Goal: Task Accomplishment & Management: Manage account settings

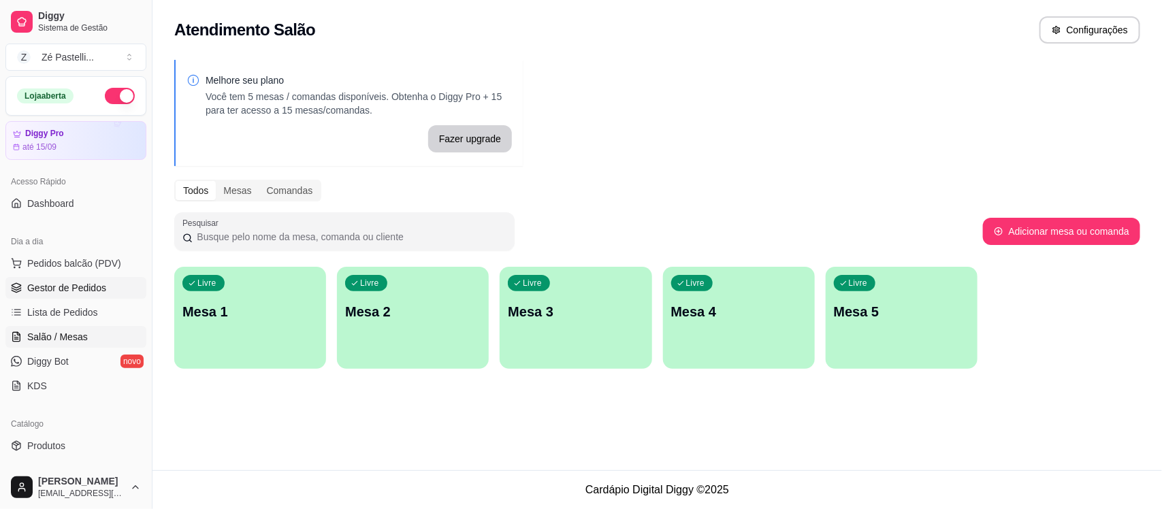
click at [78, 291] on span "Gestor de Pedidos" at bounding box center [66, 288] width 79 height 14
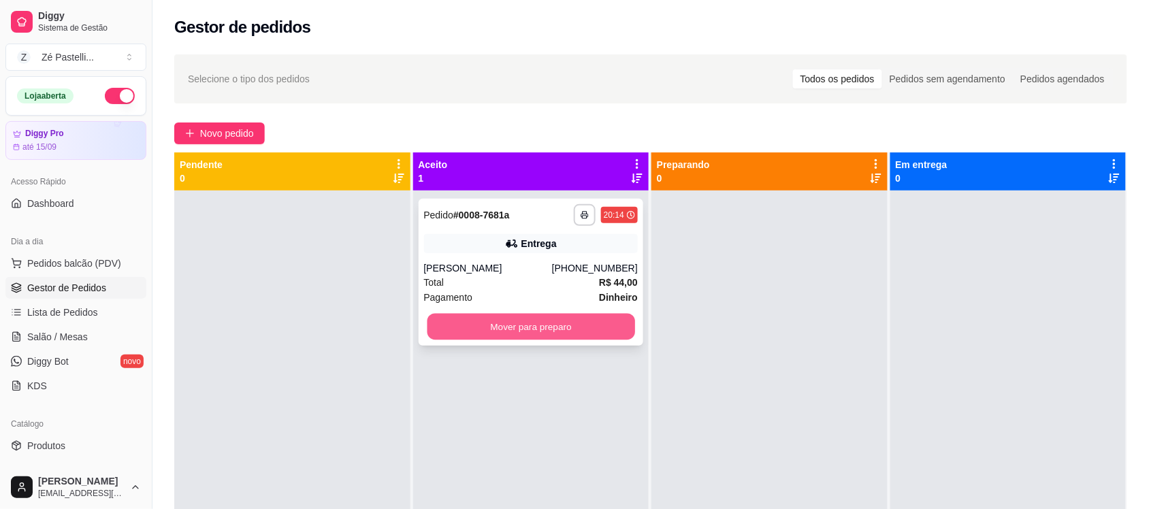
click at [590, 318] on button "Mover para preparo" at bounding box center [531, 327] width 208 height 27
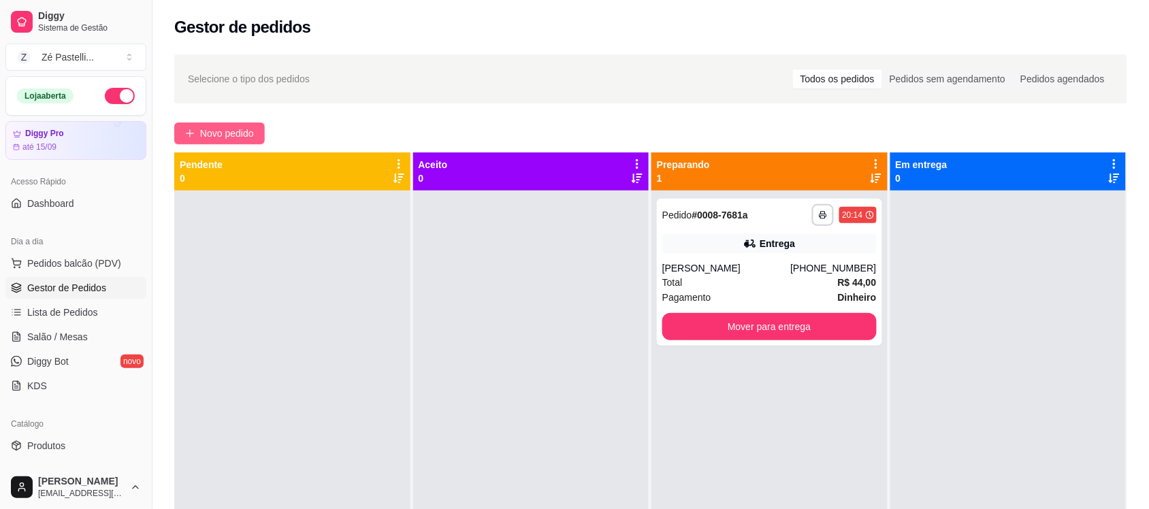
click at [204, 137] on span "Novo pedido" at bounding box center [227, 133] width 54 height 15
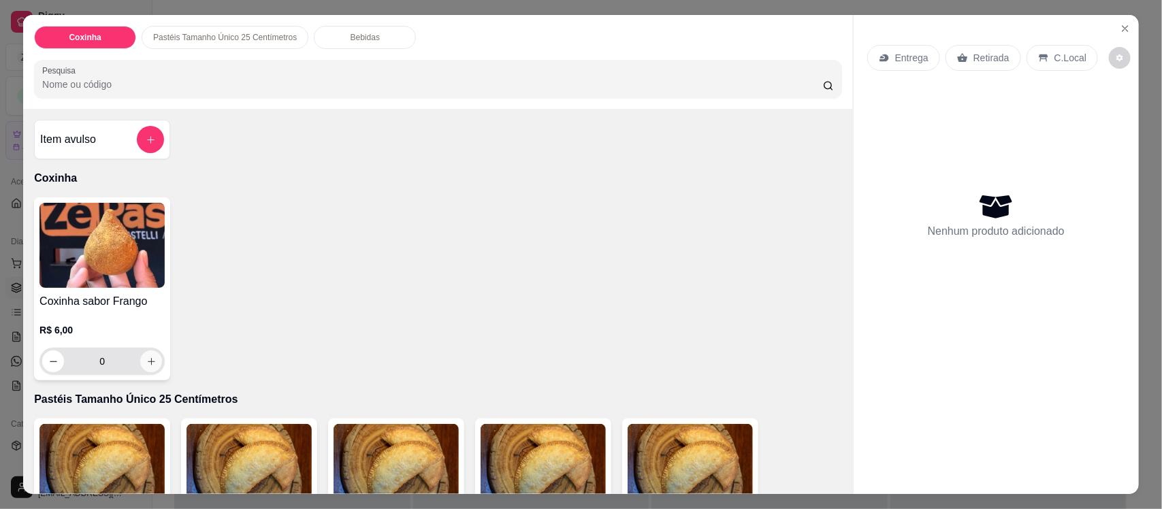
click at [146, 362] on icon "increase-product-quantity" at bounding box center [151, 362] width 10 height 10
type input "1"
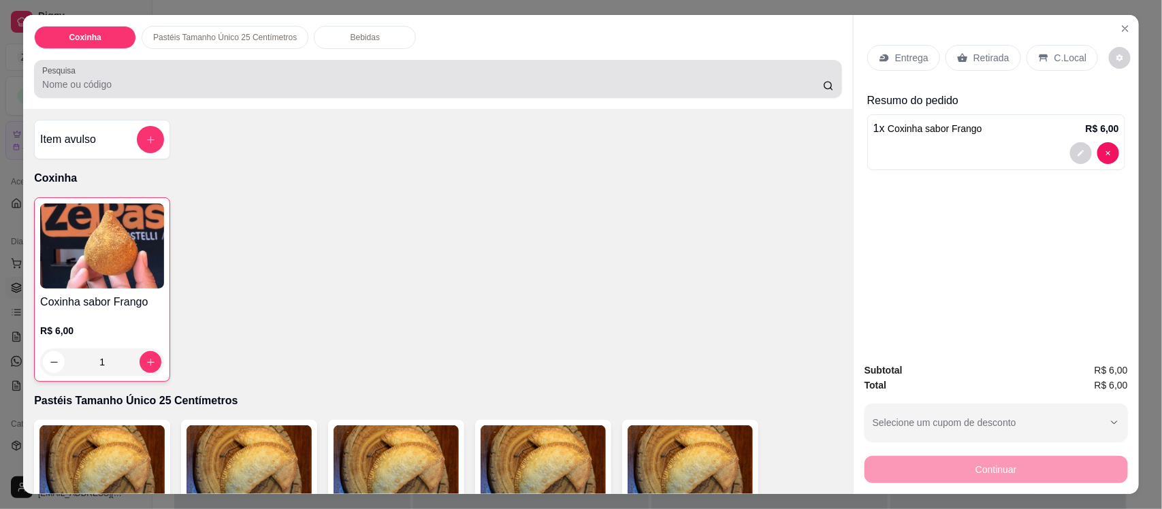
click at [104, 86] on input "Pesquisa" at bounding box center [432, 85] width 781 height 14
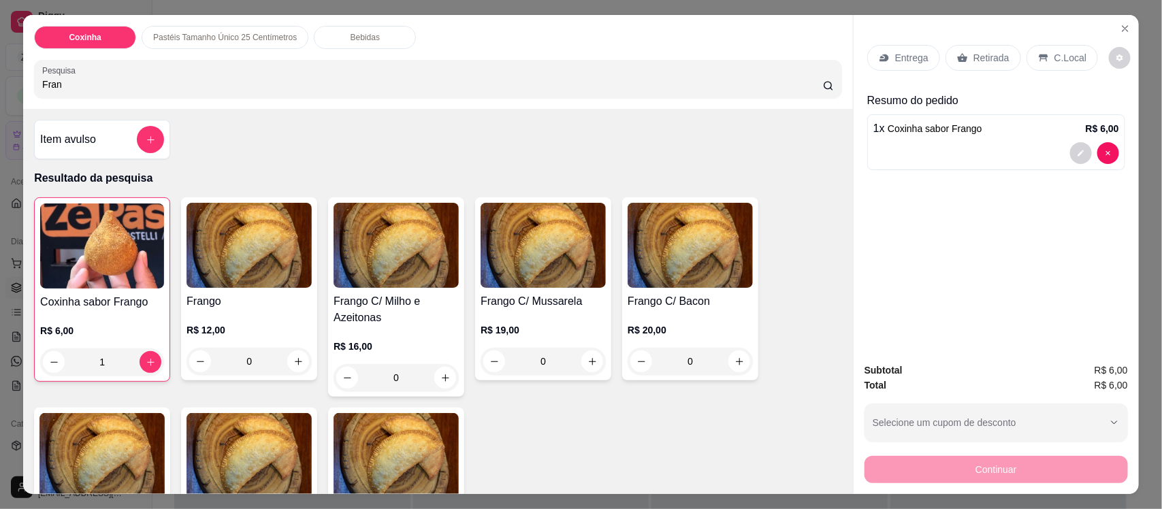
type input "Fran"
click at [293, 361] on div "0" at bounding box center [249, 361] width 125 height 27
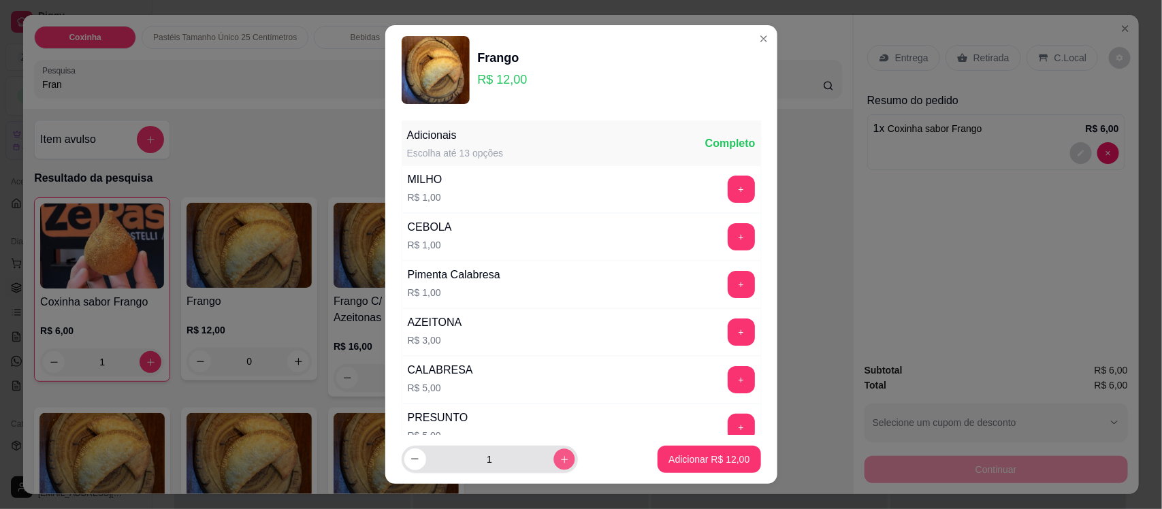
click at [559, 463] on icon "increase-product-quantity" at bounding box center [564, 459] width 10 height 10
type input "2"
click at [692, 466] on button "Adicionar R$ 24,00" at bounding box center [710, 459] width 100 height 27
type input "2"
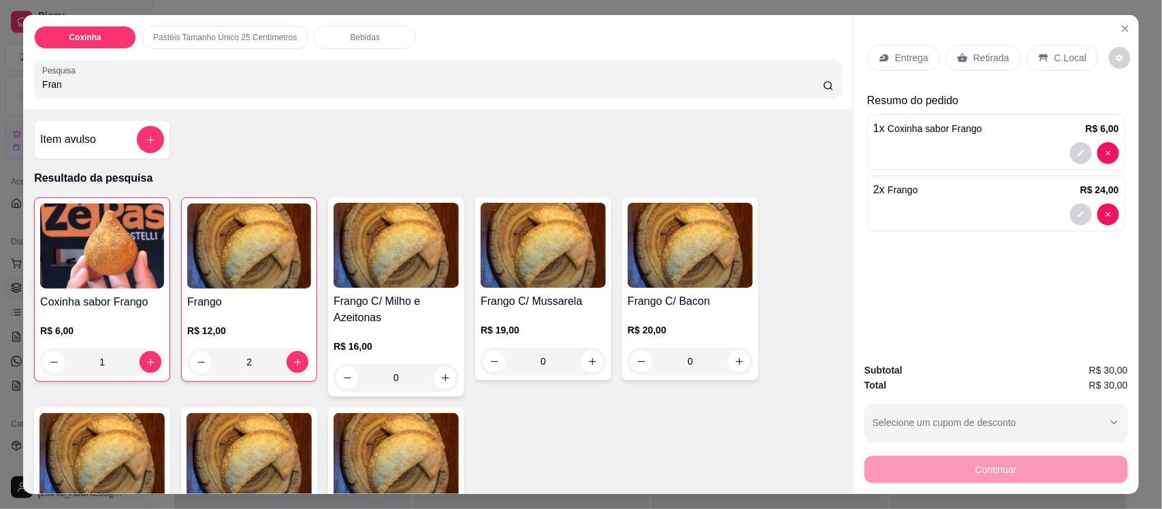
click at [896, 62] on p "Entrega" at bounding box center [911, 58] width 33 height 14
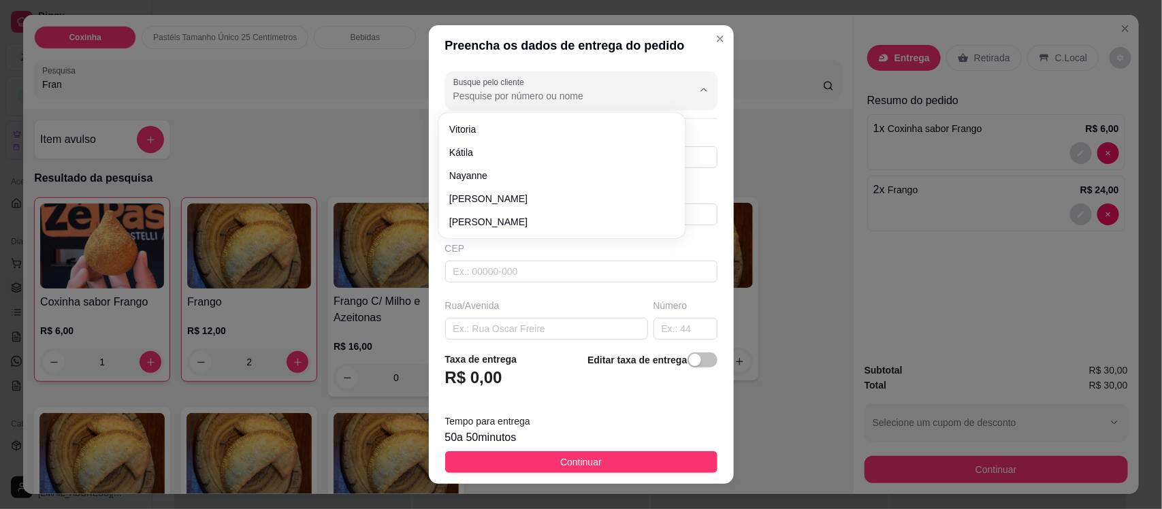
click at [558, 93] on input "Busque pelo cliente" at bounding box center [562, 96] width 218 height 14
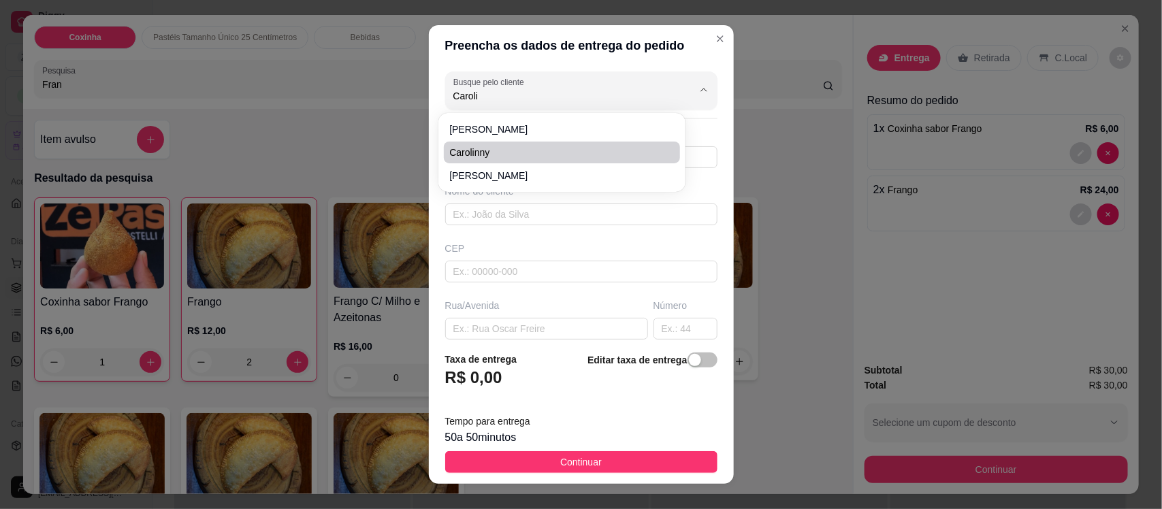
click at [543, 151] on span "Carolinny" at bounding box center [555, 153] width 212 height 14
type input "Carolinny"
type input "8896476061"
type input "Carolinny"
type input "63200000"
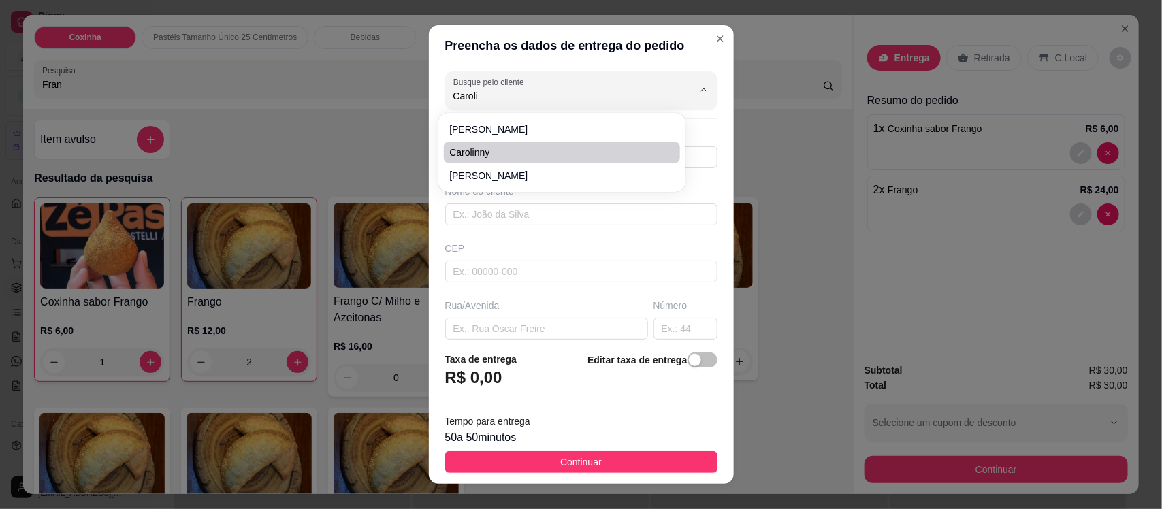
type input "Av. [PERSON_NAME]"
type input "517"
type input "Centro"
type input "Missão Velha"
type input "Após novo do espetinho casa de Clarice"
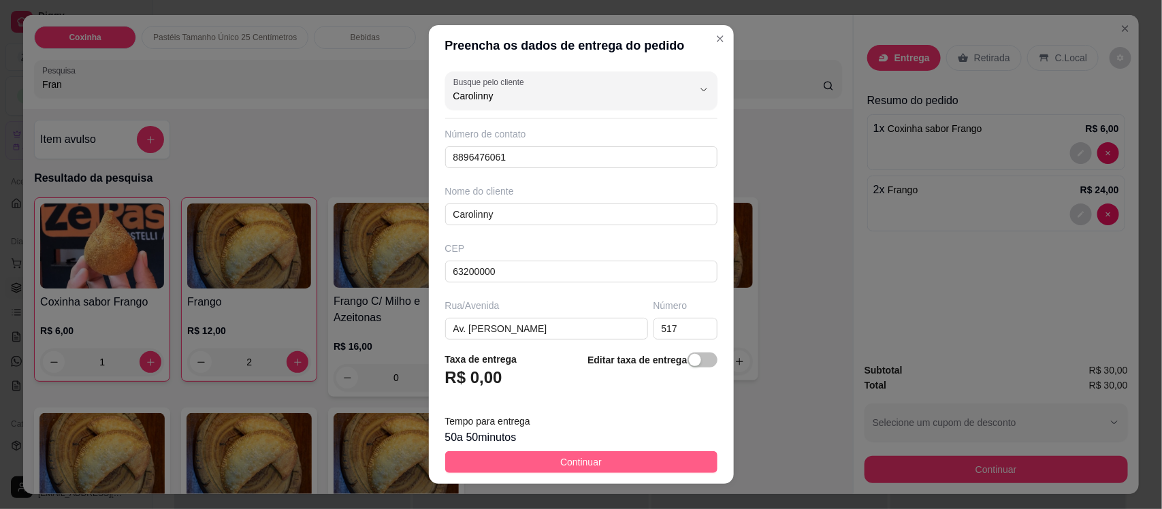
type input "Carolinny"
click at [603, 463] on button "Continuar" at bounding box center [581, 462] width 272 height 22
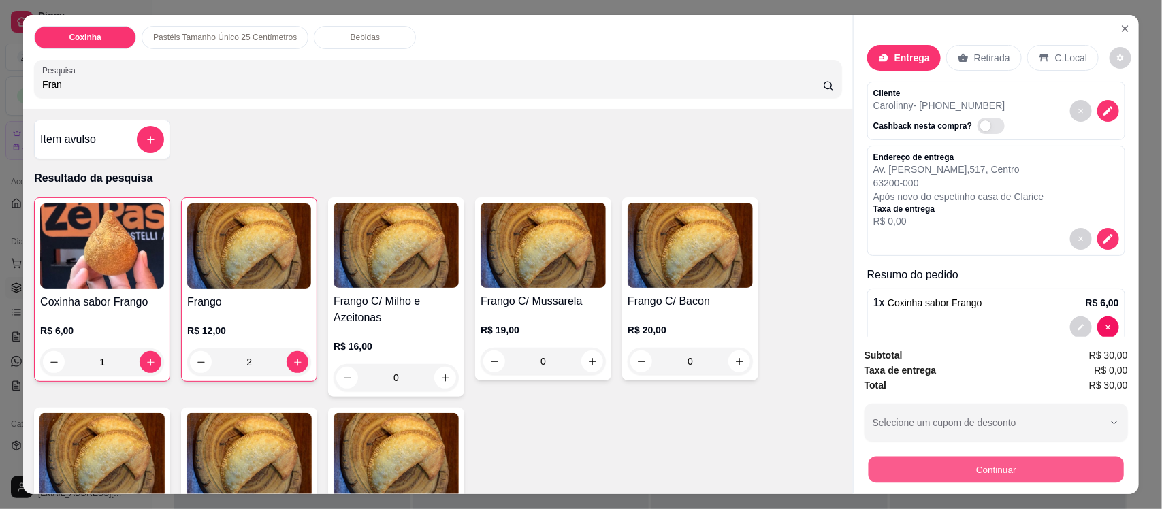
click at [933, 467] on button "Continuar" at bounding box center [996, 469] width 255 height 27
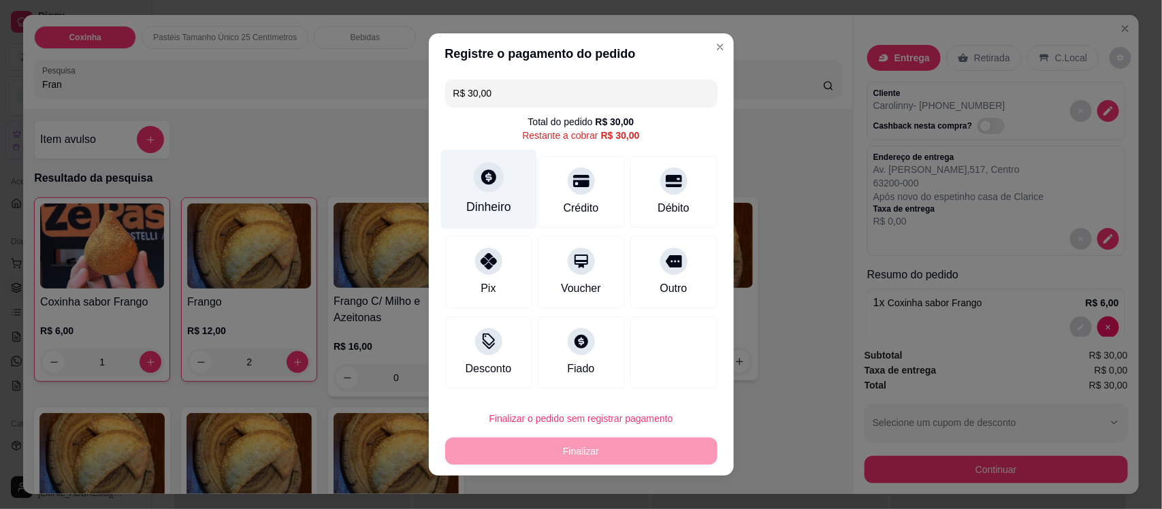
click at [484, 188] on div at bounding box center [489, 177] width 30 height 30
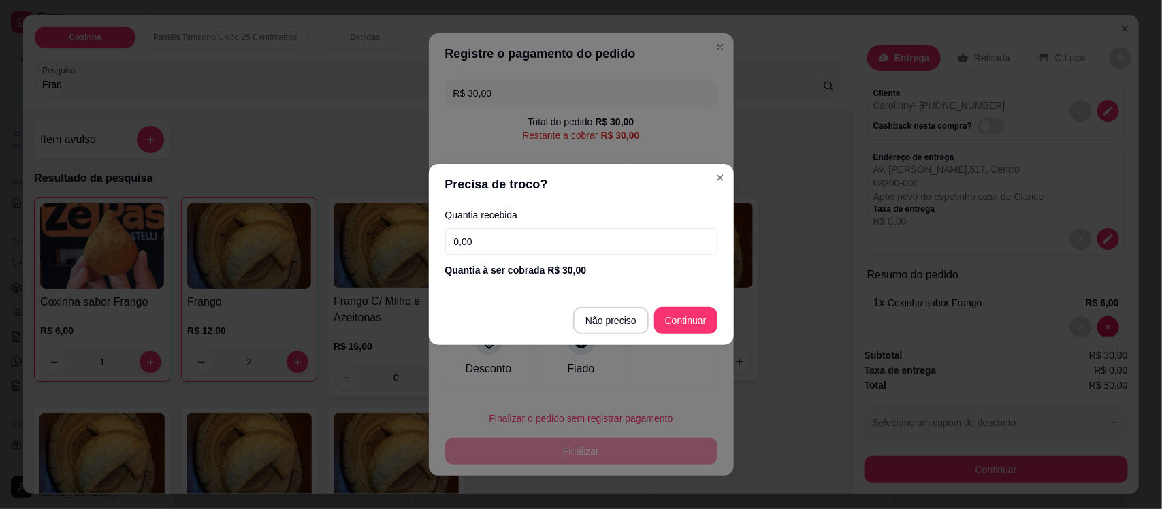
click at [494, 249] on input "0,00" at bounding box center [581, 241] width 272 height 27
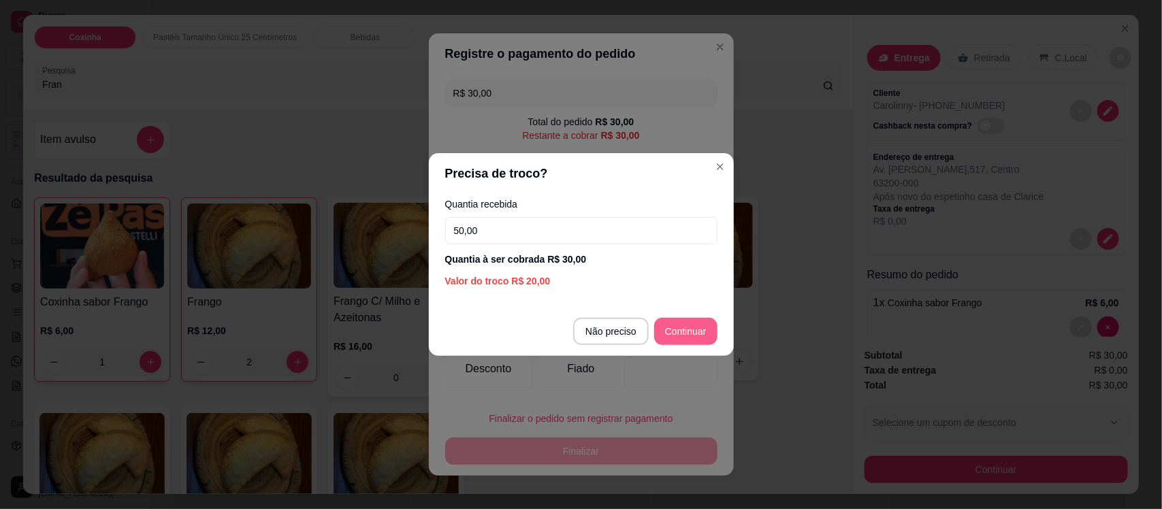
type input "50,00"
type input "R$ 0,00"
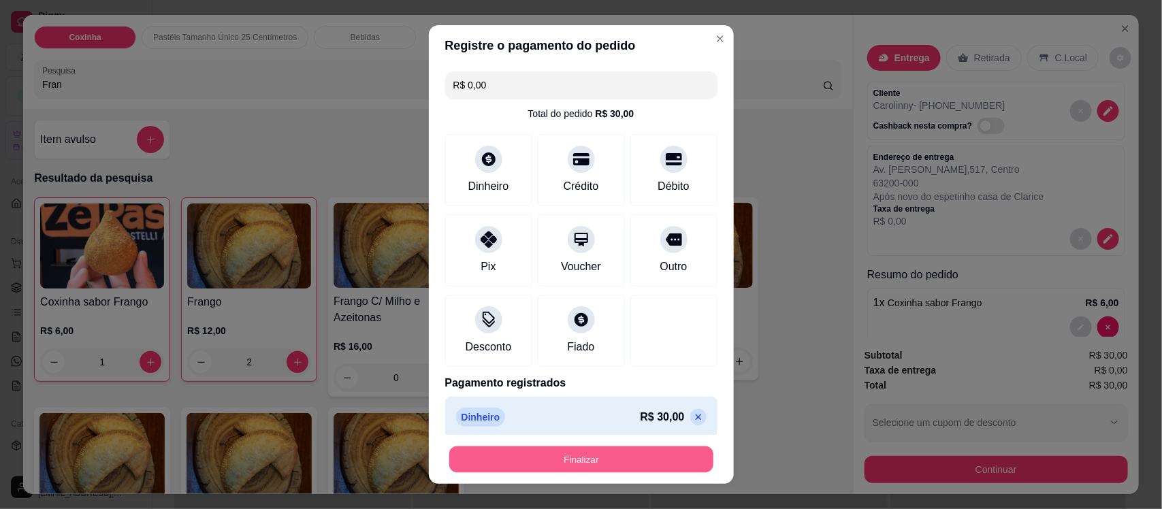
click at [558, 466] on button "Finalizar" at bounding box center [581, 459] width 264 height 27
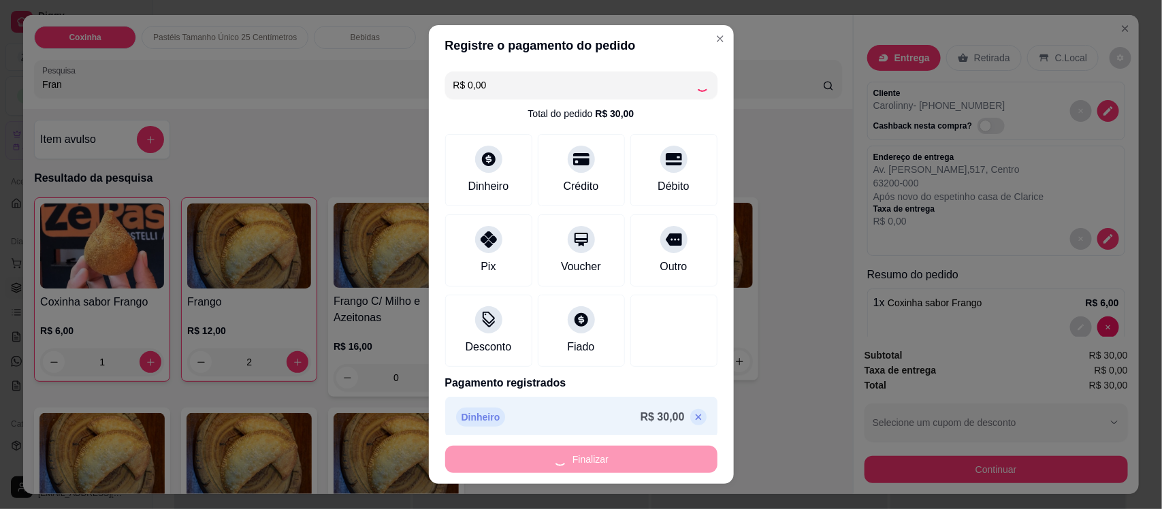
type input "0"
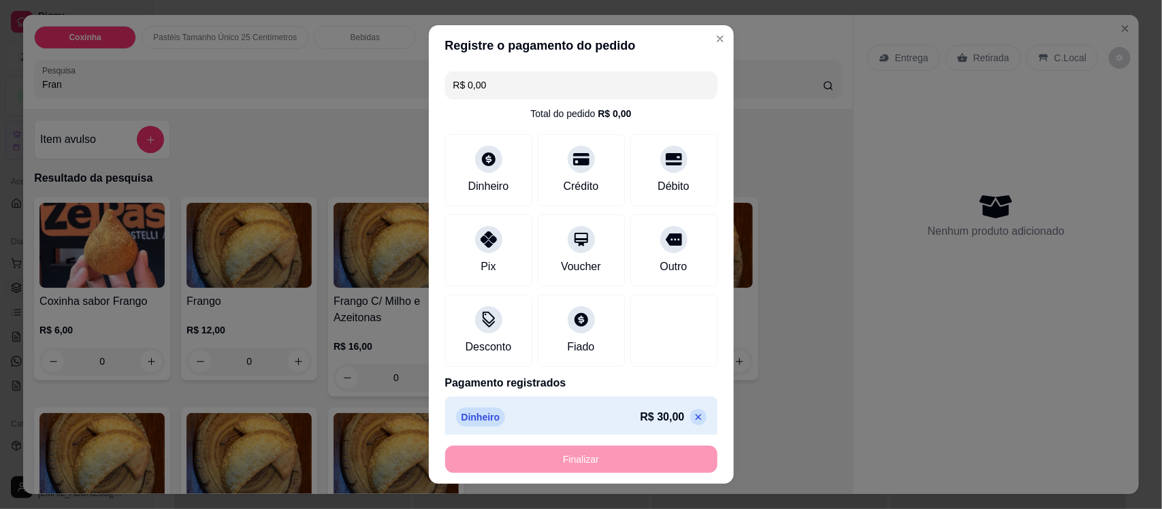
type input "-R$ 30,00"
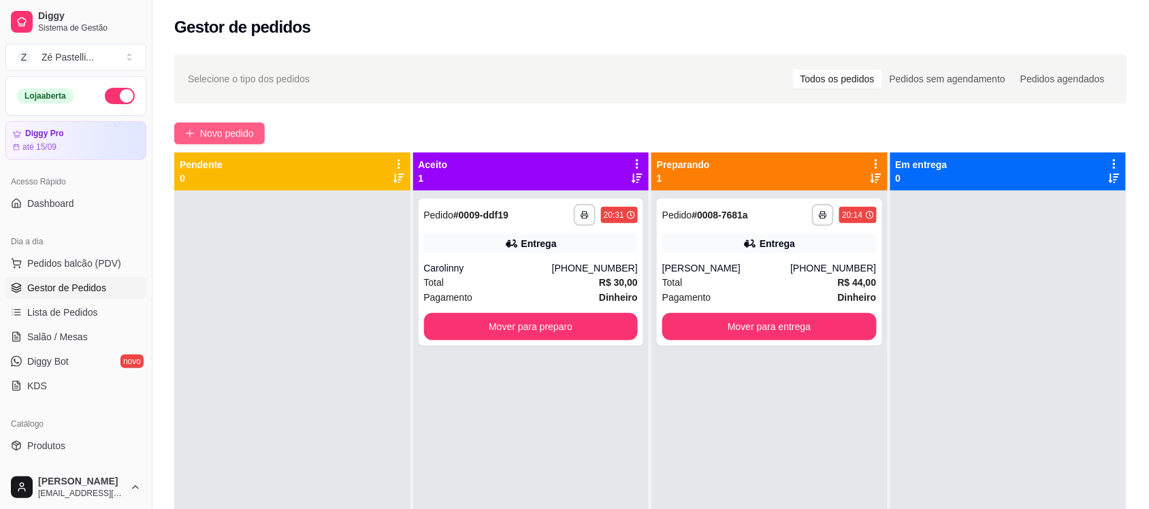
click at [211, 133] on span "Novo pedido" at bounding box center [227, 133] width 54 height 15
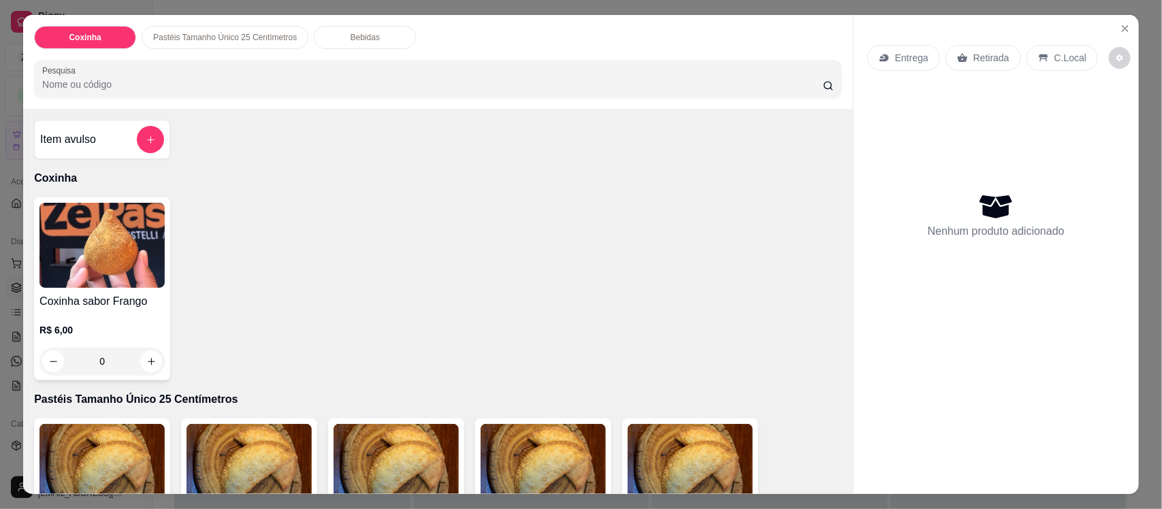
click at [172, 78] on input "Pesquisa" at bounding box center [432, 85] width 781 height 14
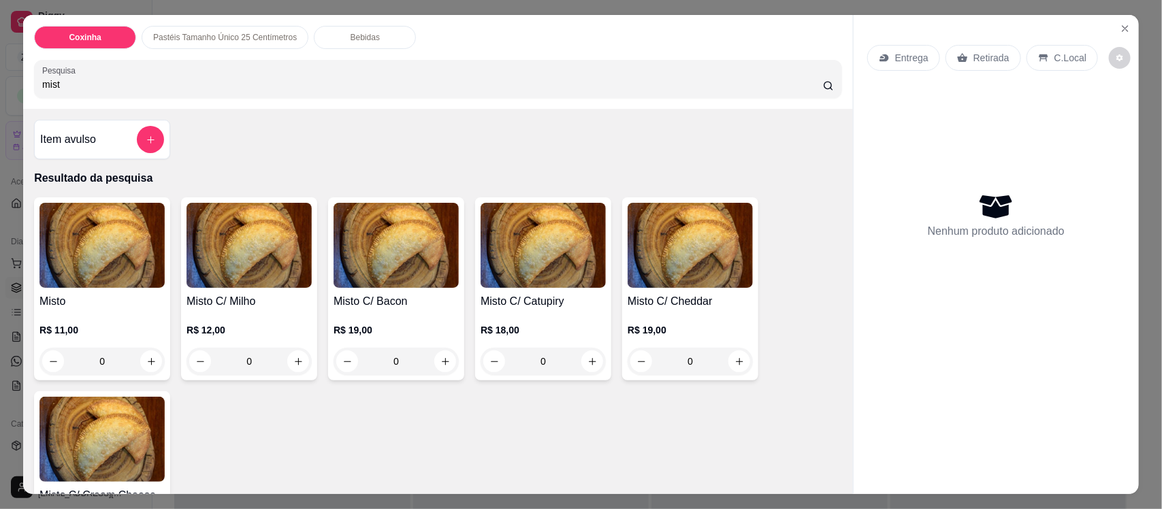
type input "mist"
click at [106, 263] on img at bounding box center [101, 245] width 125 height 85
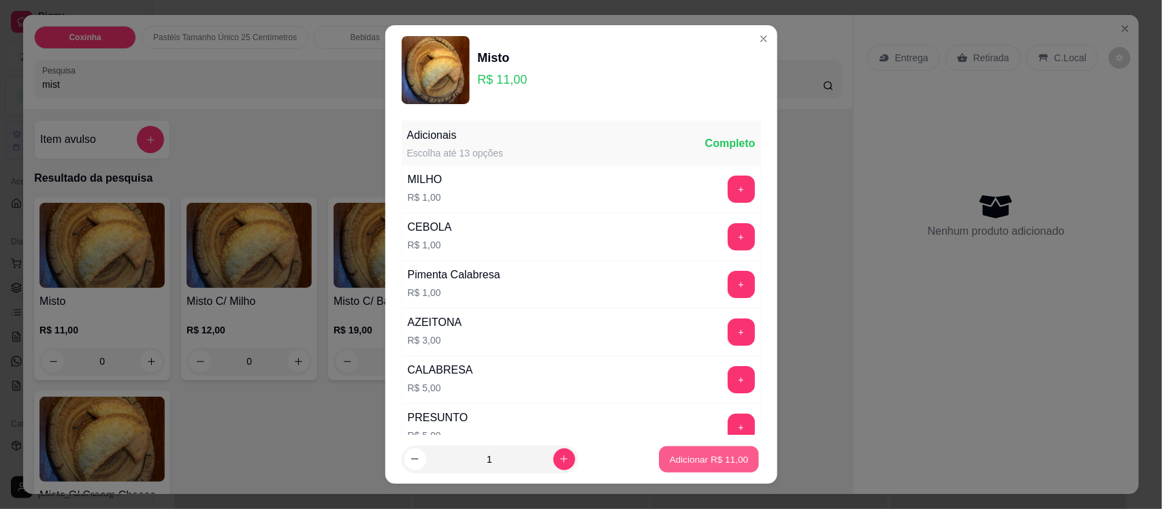
click at [707, 466] on button "Adicionar R$ 11,00" at bounding box center [710, 459] width 100 height 27
type input "1"
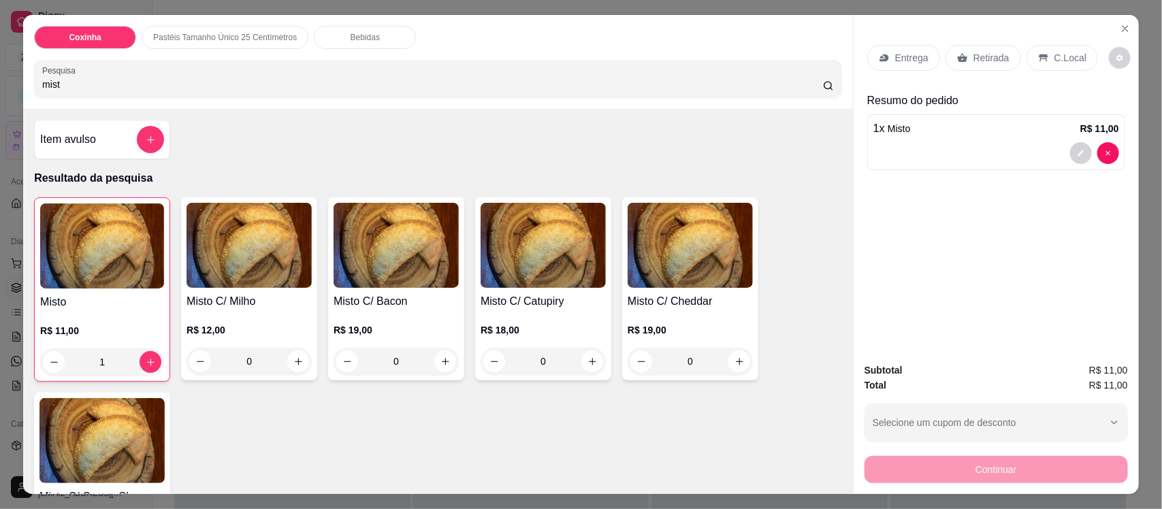
click at [273, 86] on input "mist" at bounding box center [432, 85] width 781 height 14
type input "m"
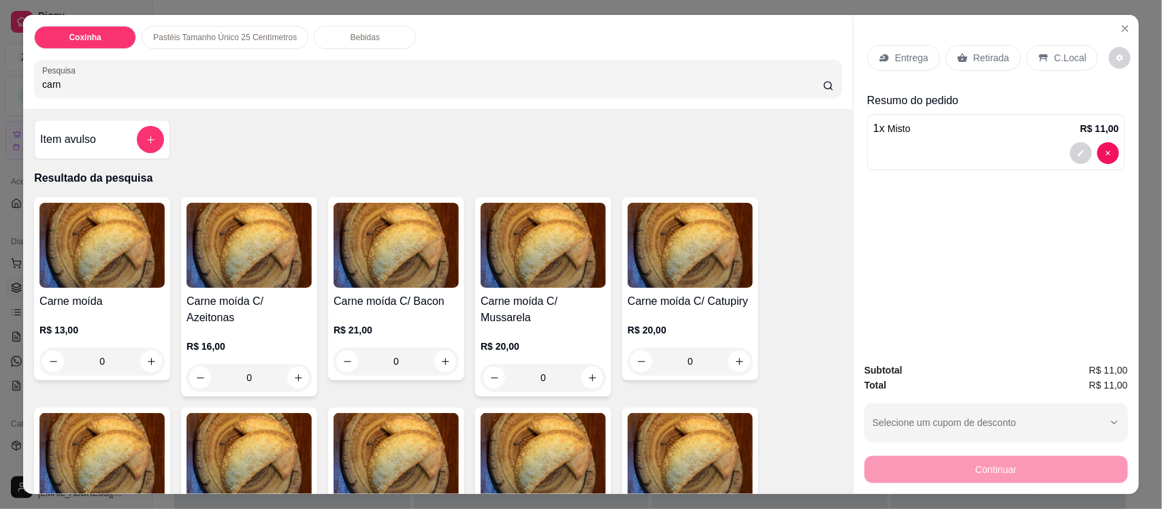
type input "carn"
click at [526, 227] on img at bounding box center [543, 245] width 125 height 85
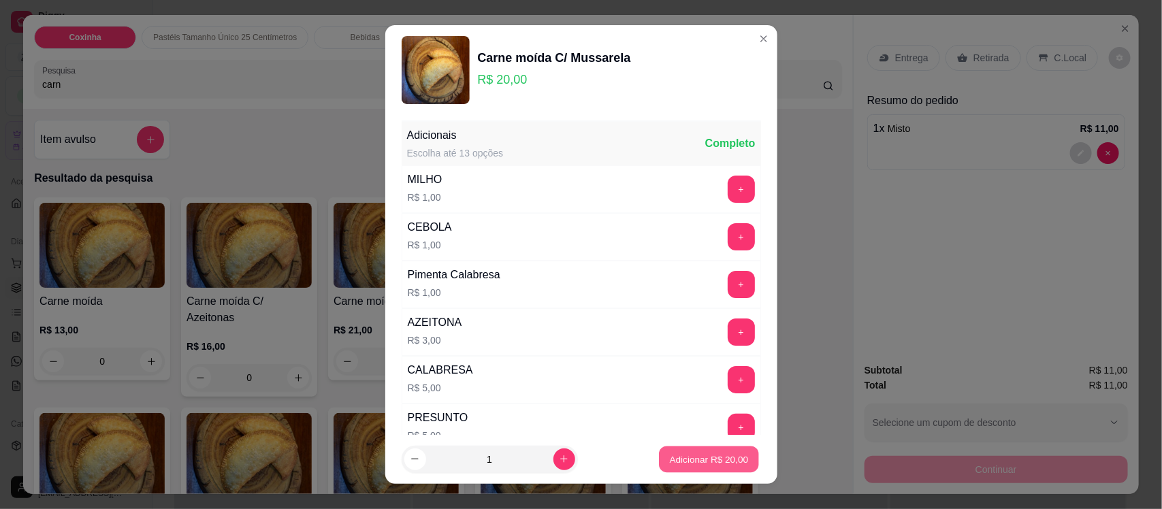
click at [699, 458] on p "Adicionar R$ 20,00" at bounding box center [709, 459] width 79 height 13
type input "1"
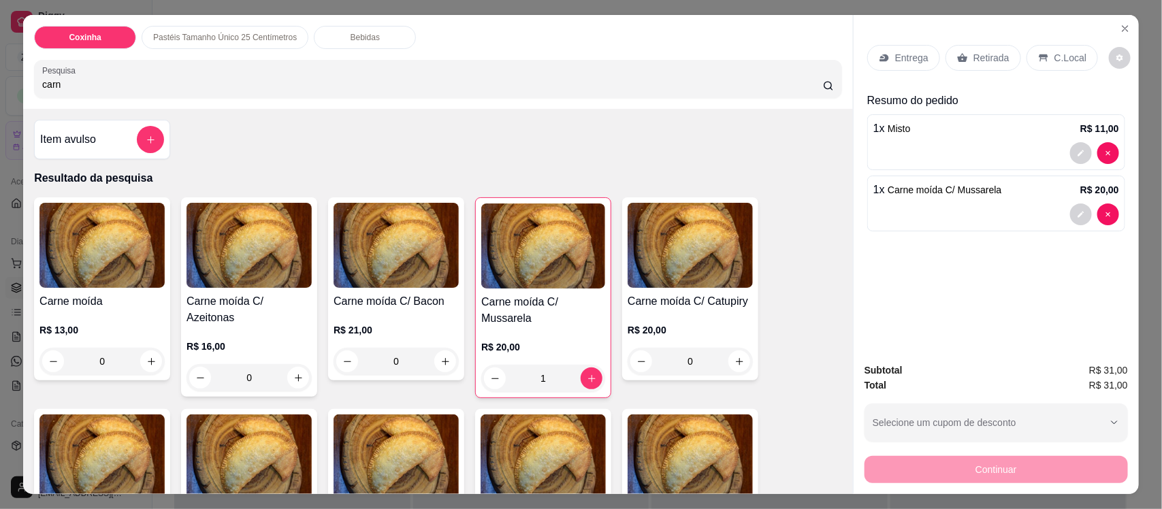
click at [903, 62] on p "Entrega" at bounding box center [911, 58] width 33 height 14
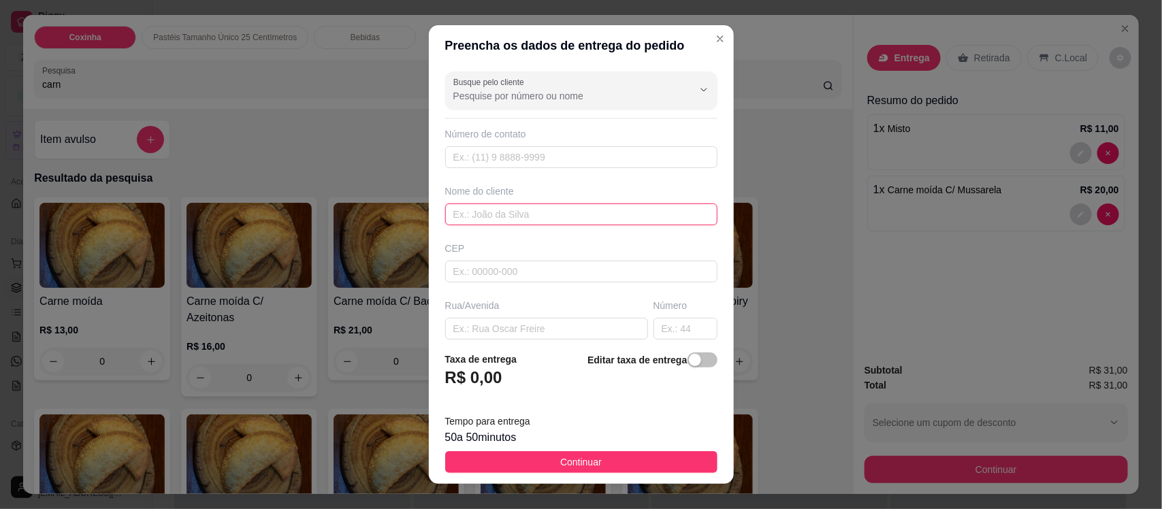
click at [507, 214] on input "text" at bounding box center [581, 215] width 272 height 22
type input "[PERSON_NAME]"
click at [530, 332] on input "text" at bounding box center [546, 329] width 203 height 22
type input "Rua da camera"
click at [654, 334] on input "text" at bounding box center [686, 329] width 64 height 22
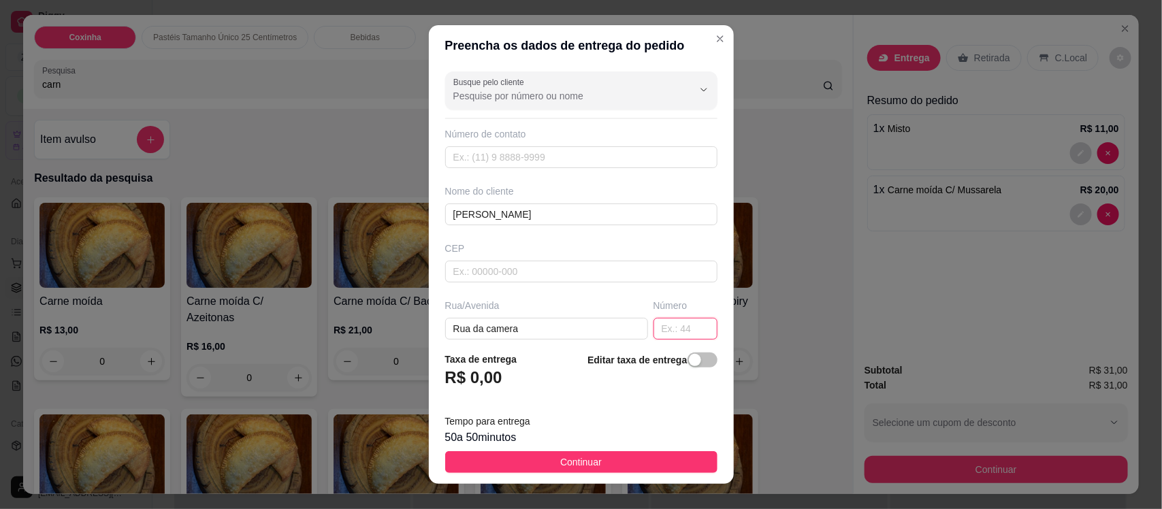
click at [654, 334] on input "text" at bounding box center [686, 329] width 64 height 22
type input "246"
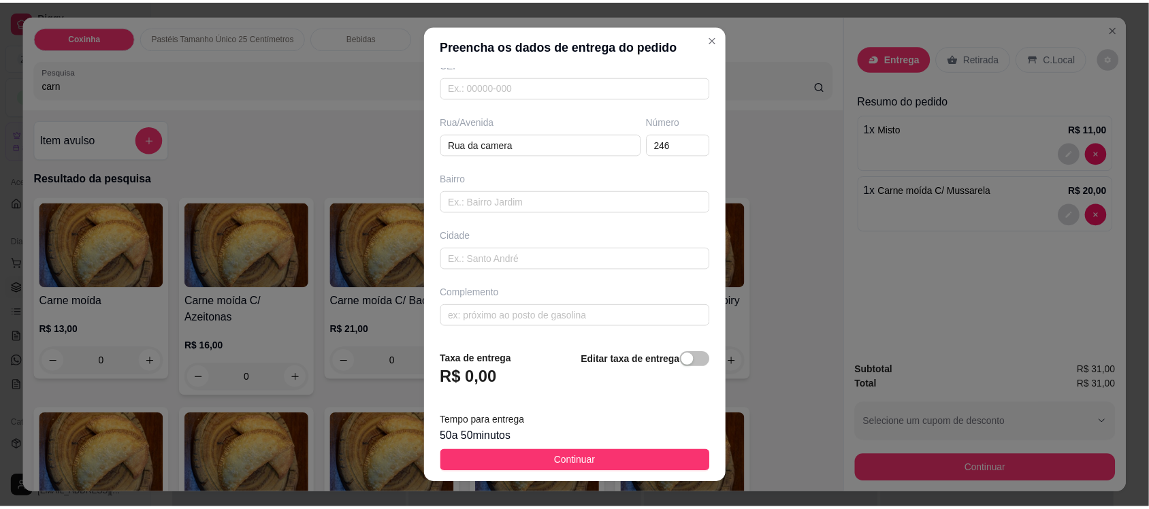
scroll to position [186, 0]
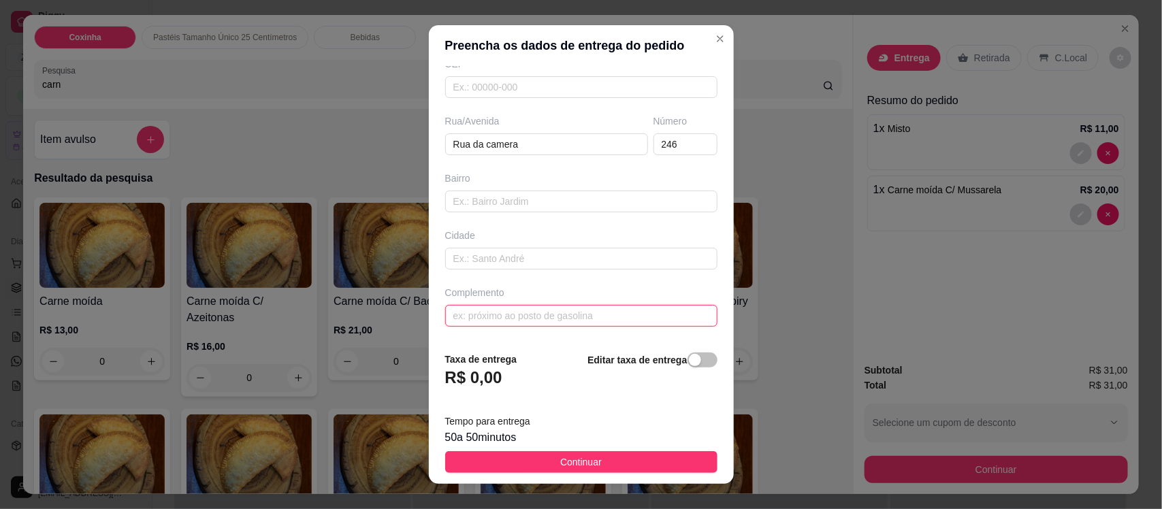
click at [579, 310] on input "text" at bounding box center [581, 316] width 272 height 22
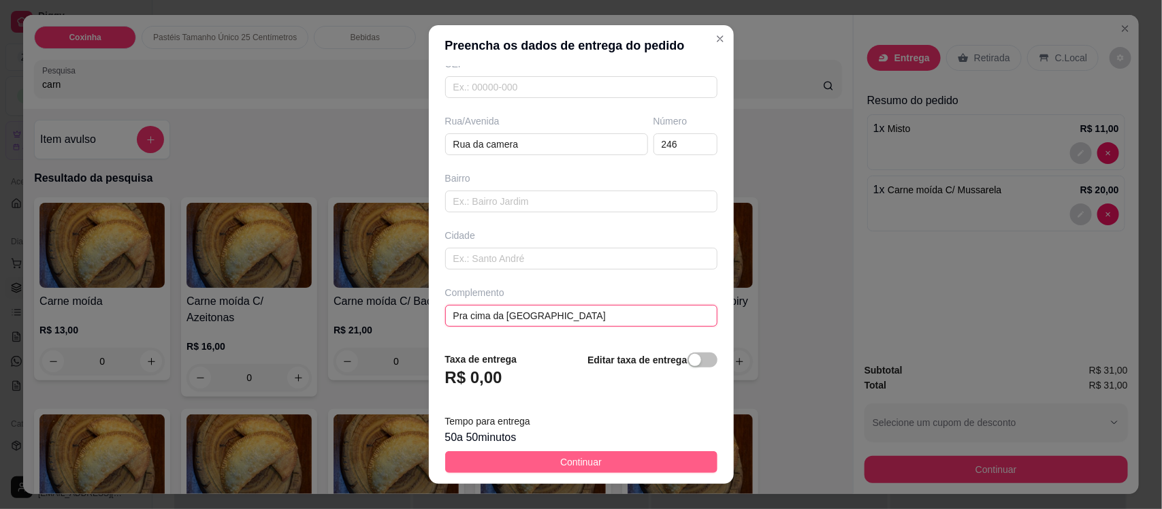
type input "Pra cima da [GEOGRAPHIC_DATA]"
click at [590, 463] on button "Continuar" at bounding box center [581, 462] width 272 height 22
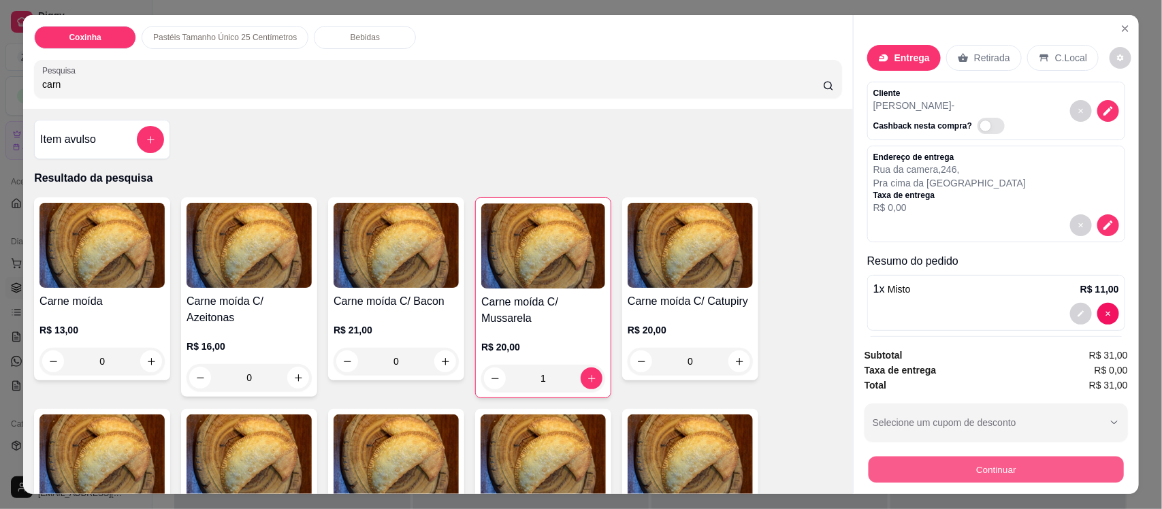
click at [920, 468] on button "Continuar" at bounding box center [996, 469] width 255 height 27
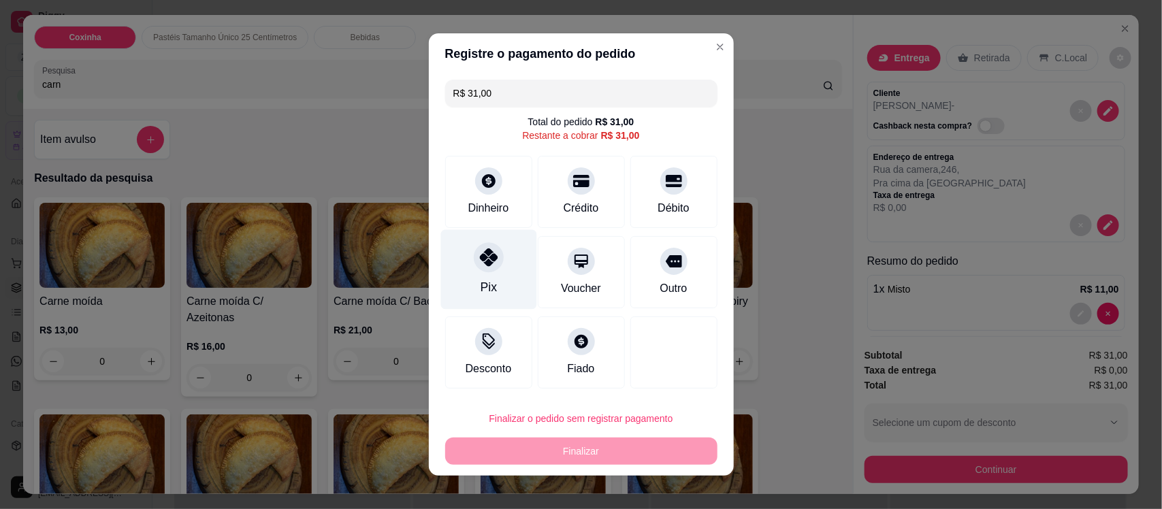
click at [485, 253] on icon at bounding box center [488, 258] width 18 height 18
type input "R$ 0,00"
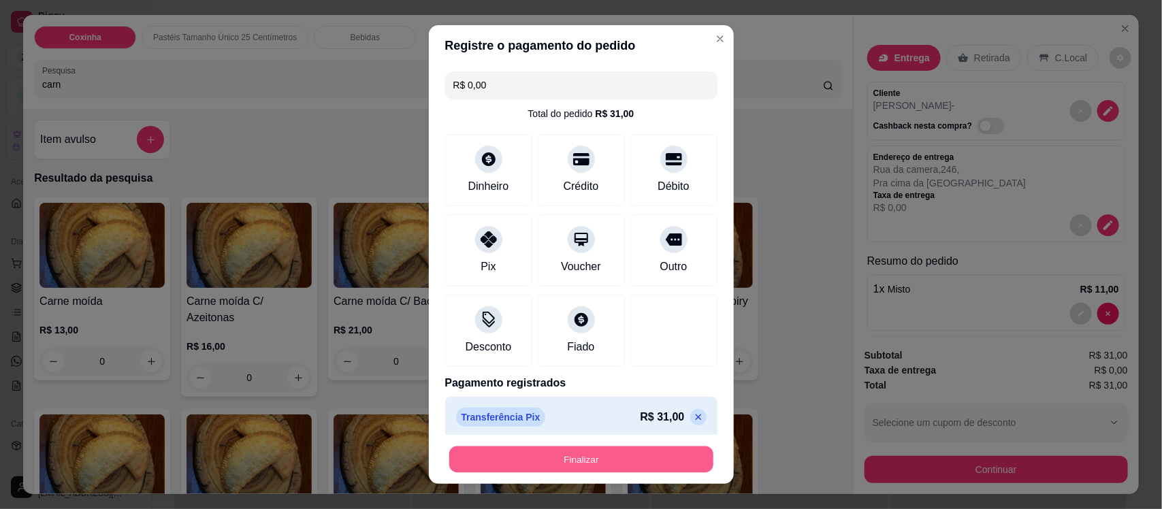
click at [573, 451] on button "Finalizar" at bounding box center [581, 459] width 264 height 27
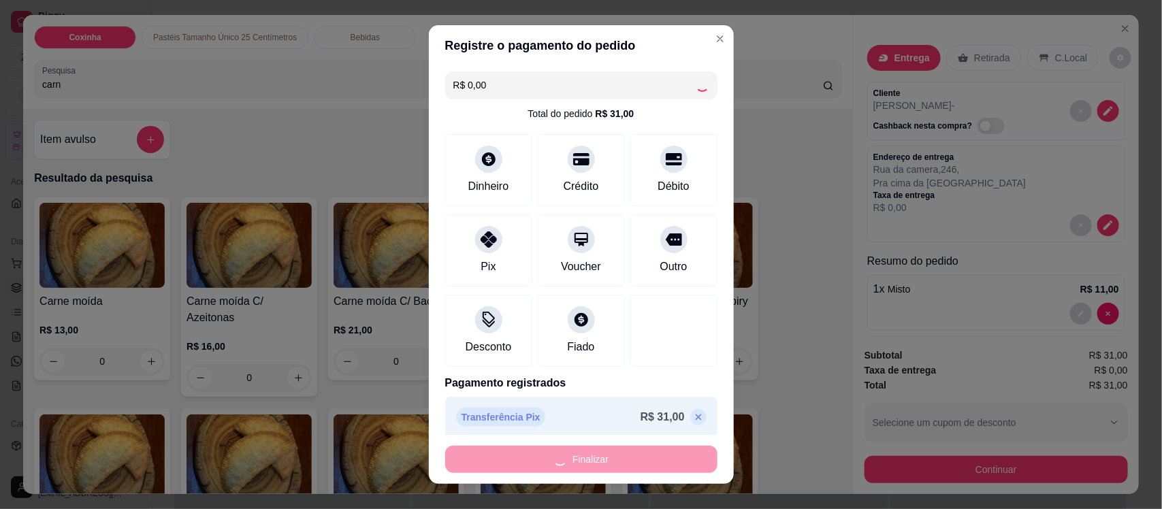
type input "0"
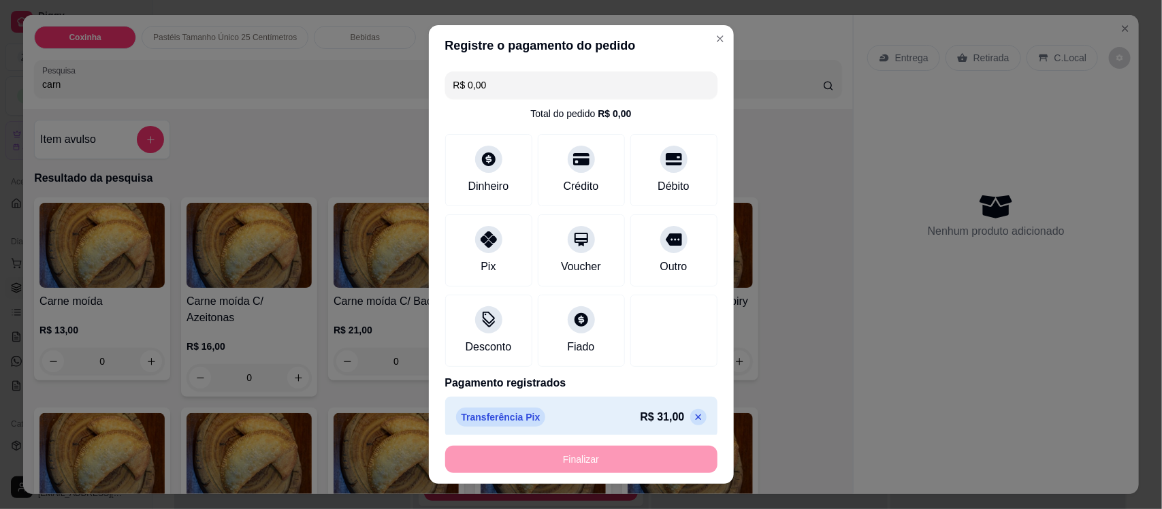
type input "-R$ 31,00"
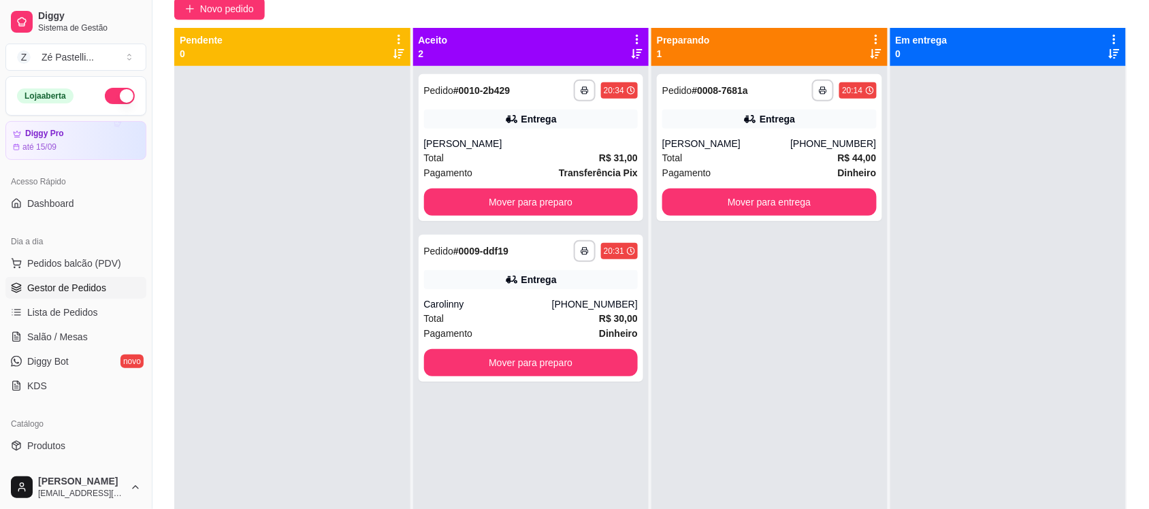
scroll to position [136, 0]
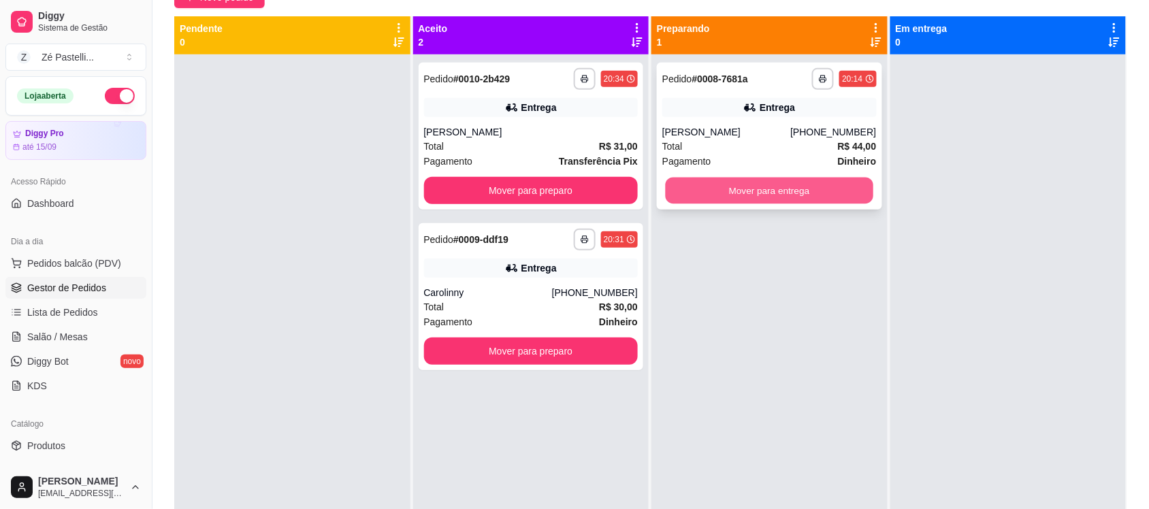
click at [781, 191] on button "Mover para entrega" at bounding box center [770, 191] width 208 height 27
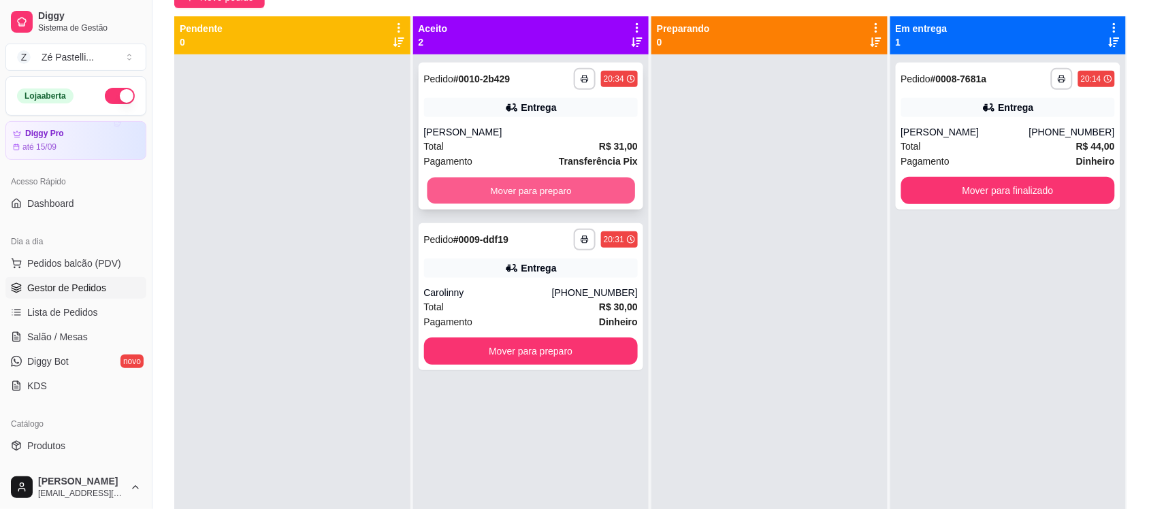
click at [582, 189] on button "Mover para preparo" at bounding box center [531, 191] width 208 height 27
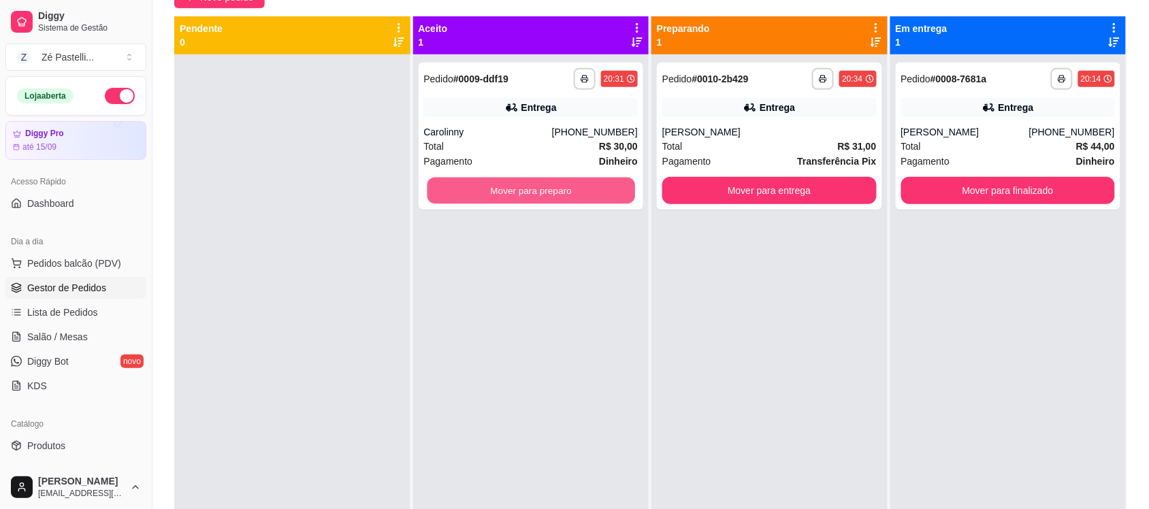
click at [582, 189] on button "Mover para preparo" at bounding box center [531, 191] width 208 height 27
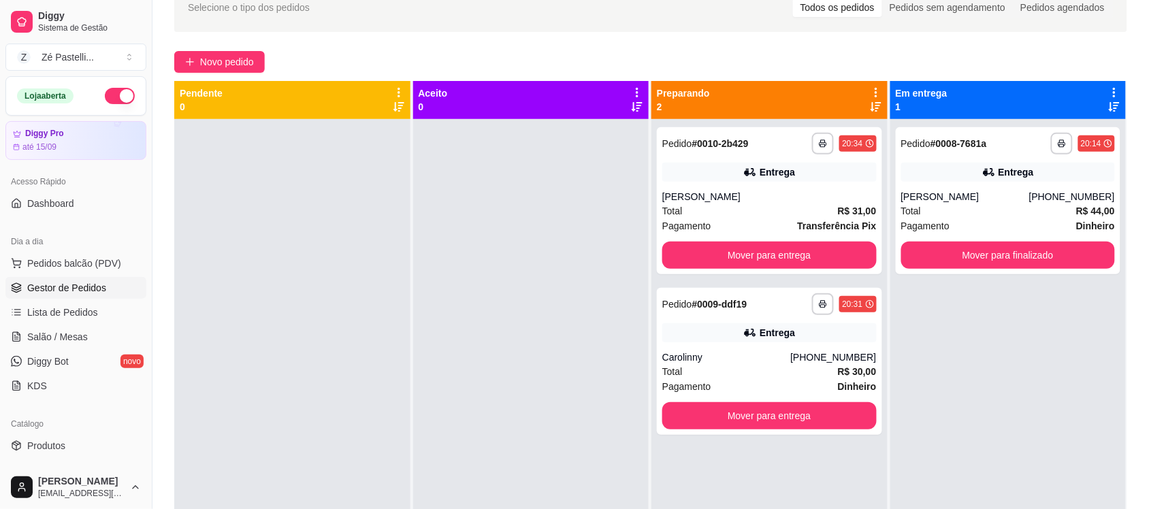
scroll to position [68, 0]
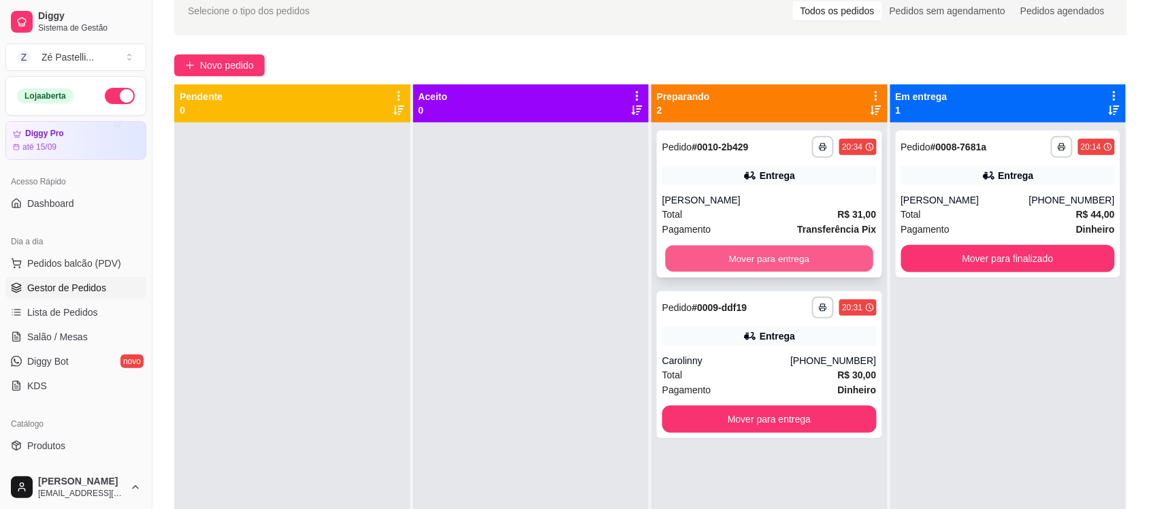
click at [737, 256] on button "Mover para entrega" at bounding box center [770, 259] width 208 height 27
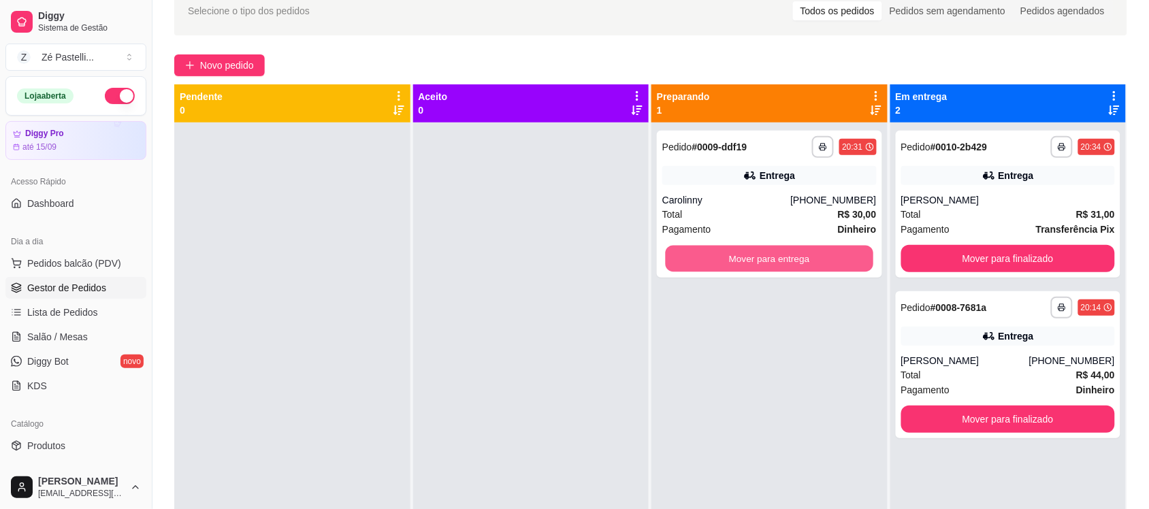
click at [737, 256] on button "Mover para entrega" at bounding box center [770, 259] width 208 height 27
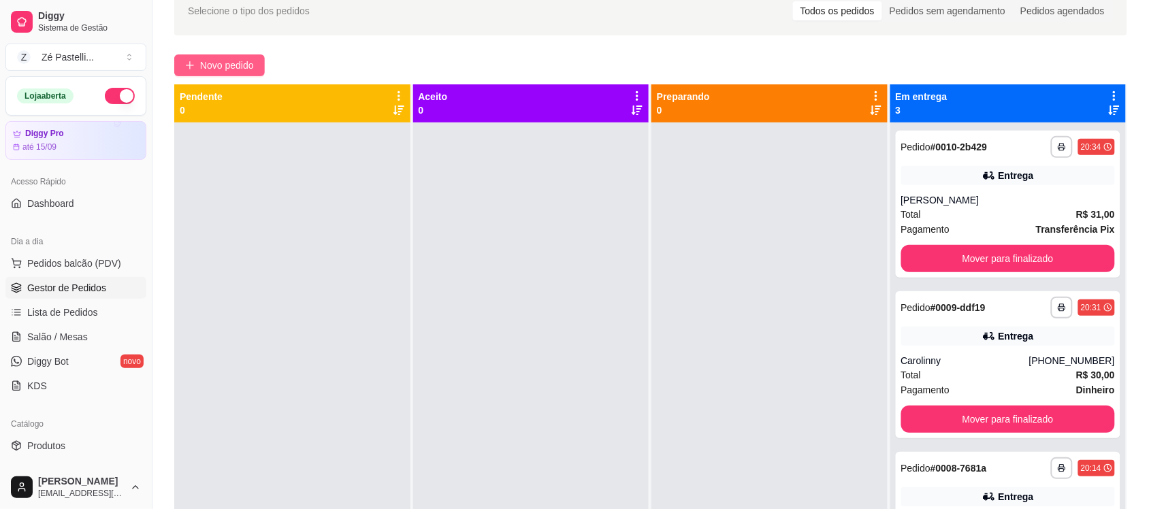
click at [236, 65] on span "Novo pedido" at bounding box center [227, 65] width 54 height 15
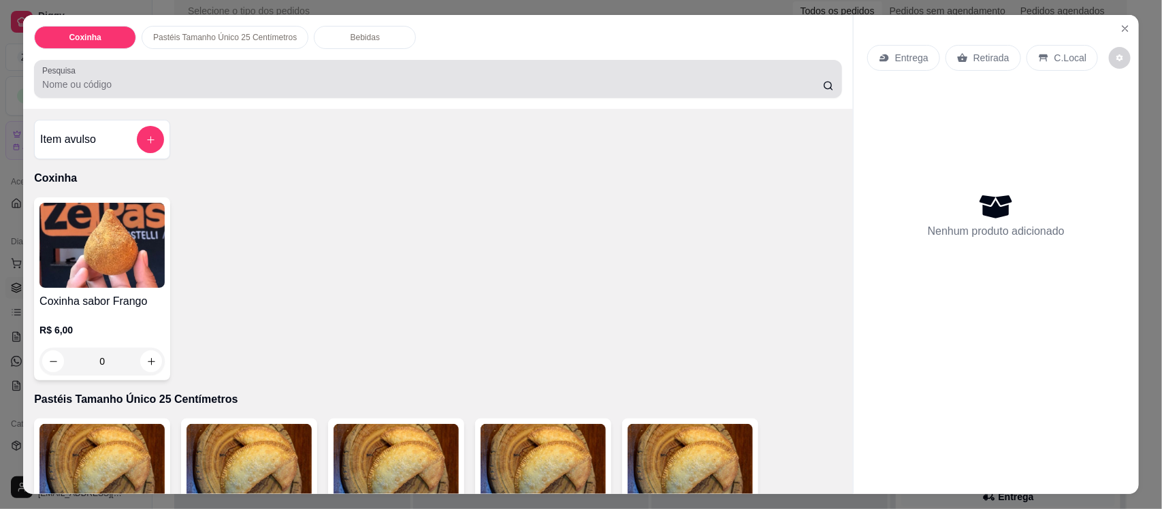
click at [206, 86] on input "Pesquisa" at bounding box center [432, 85] width 781 height 14
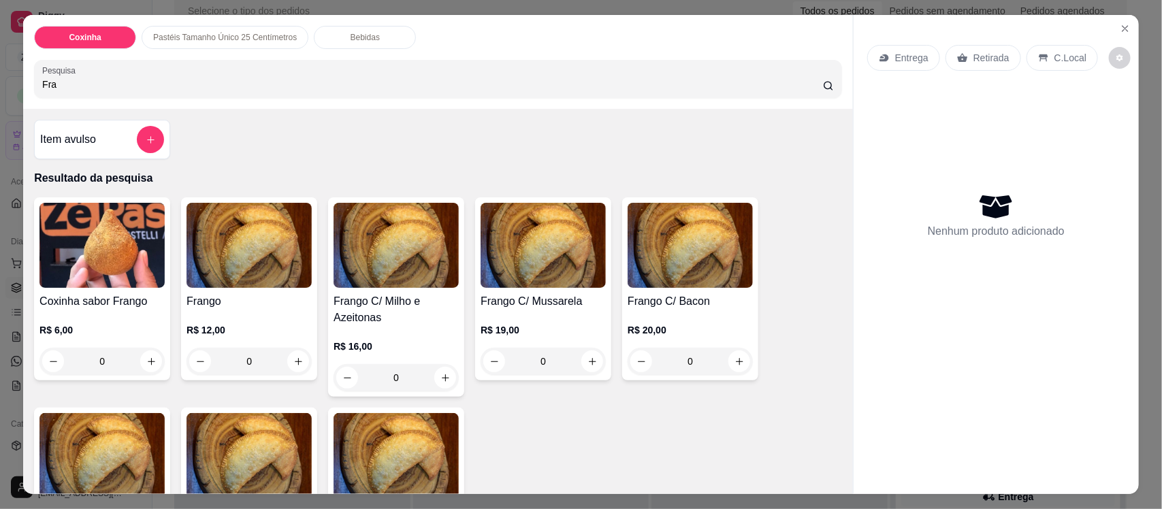
type input "Fra"
click at [266, 257] on img at bounding box center [249, 245] width 125 height 85
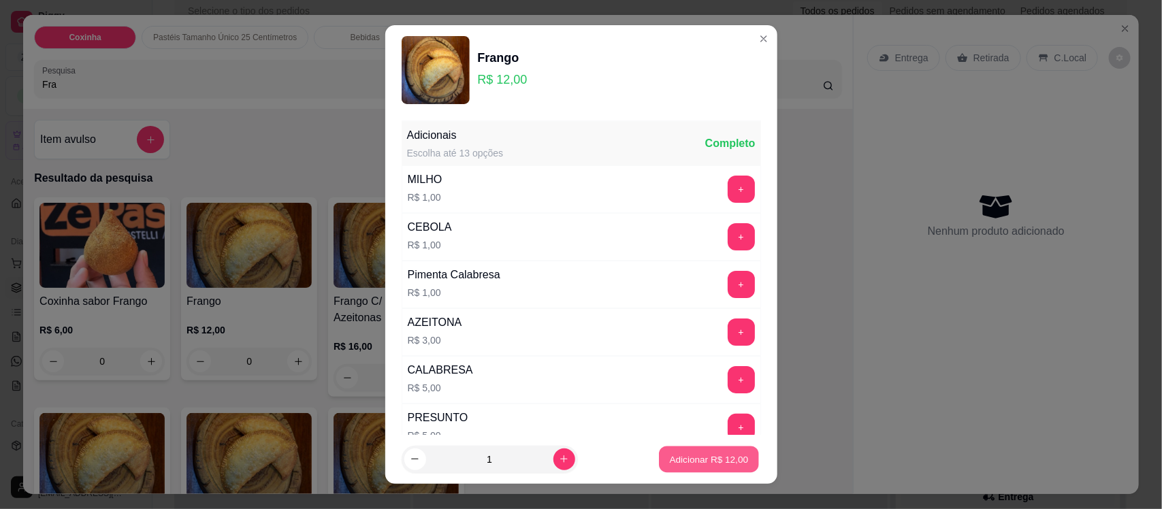
click at [698, 455] on p "Adicionar R$ 12,00" at bounding box center [709, 459] width 79 height 13
type input "1"
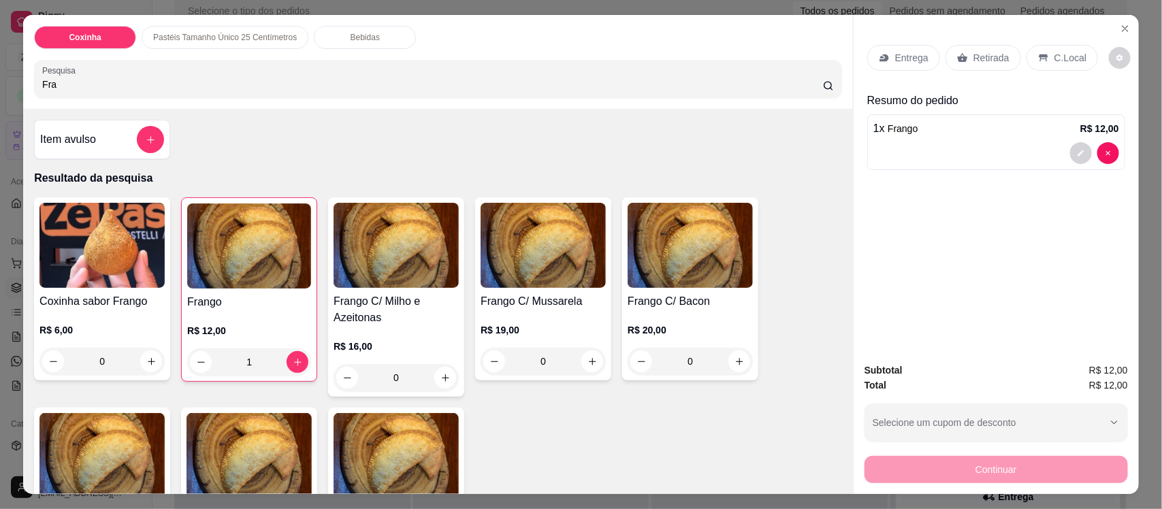
click at [974, 54] on p "Retirada" at bounding box center [992, 58] width 36 height 14
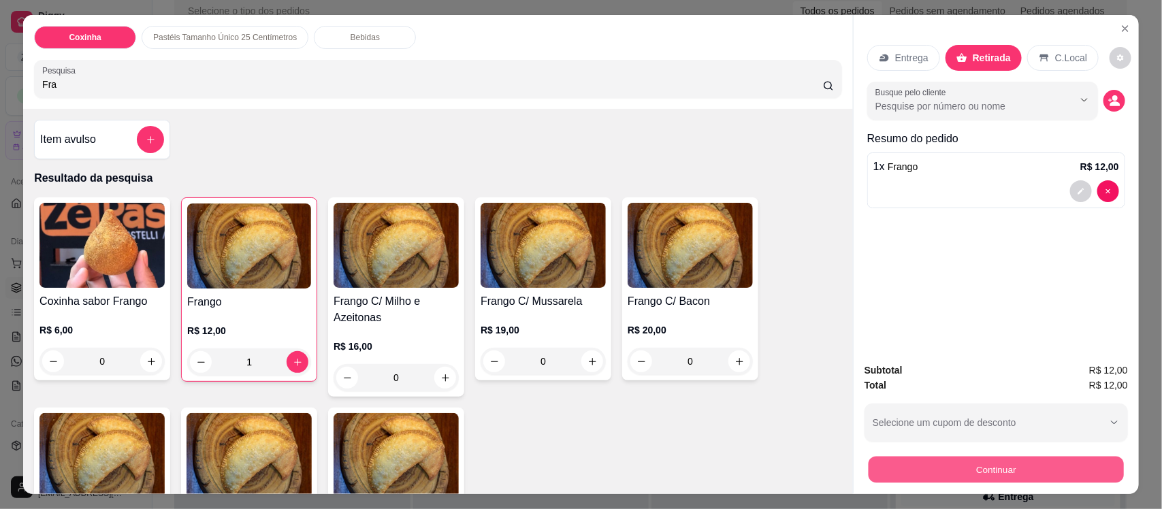
click at [987, 474] on button "Continuar" at bounding box center [996, 469] width 255 height 27
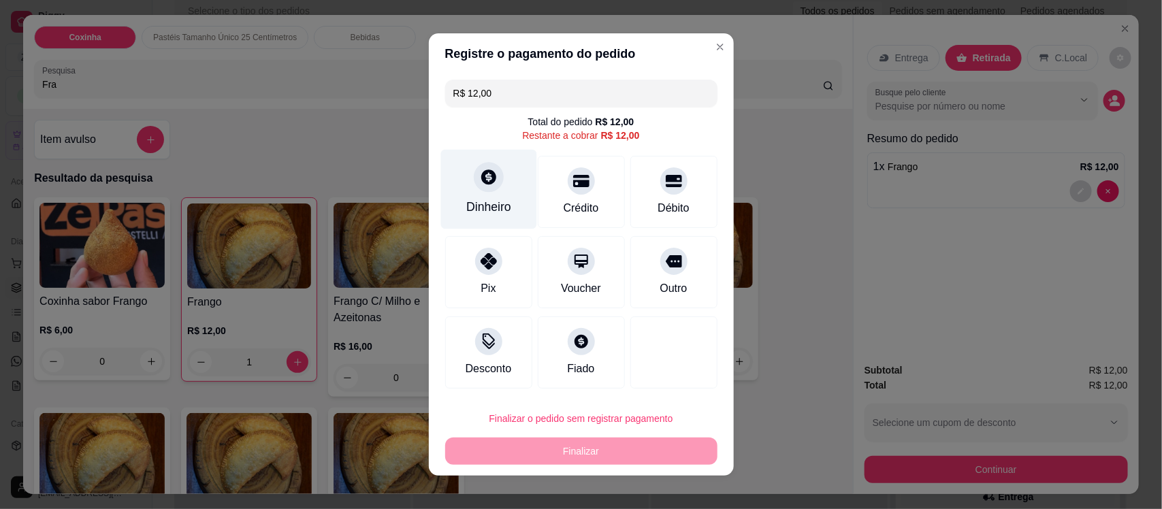
click at [487, 213] on div "Dinheiro" at bounding box center [488, 207] width 45 height 18
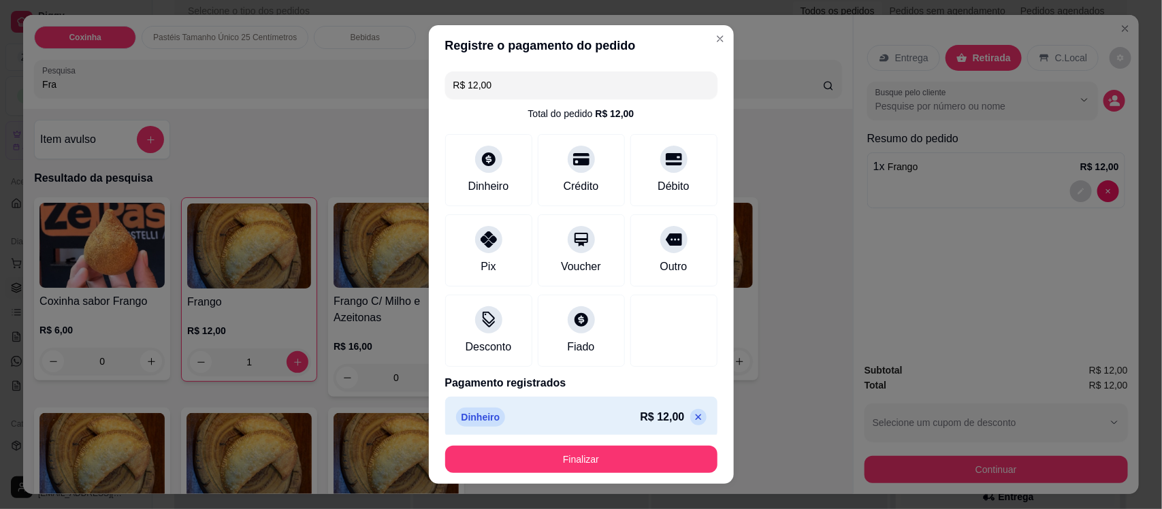
type input "R$ 0,00"
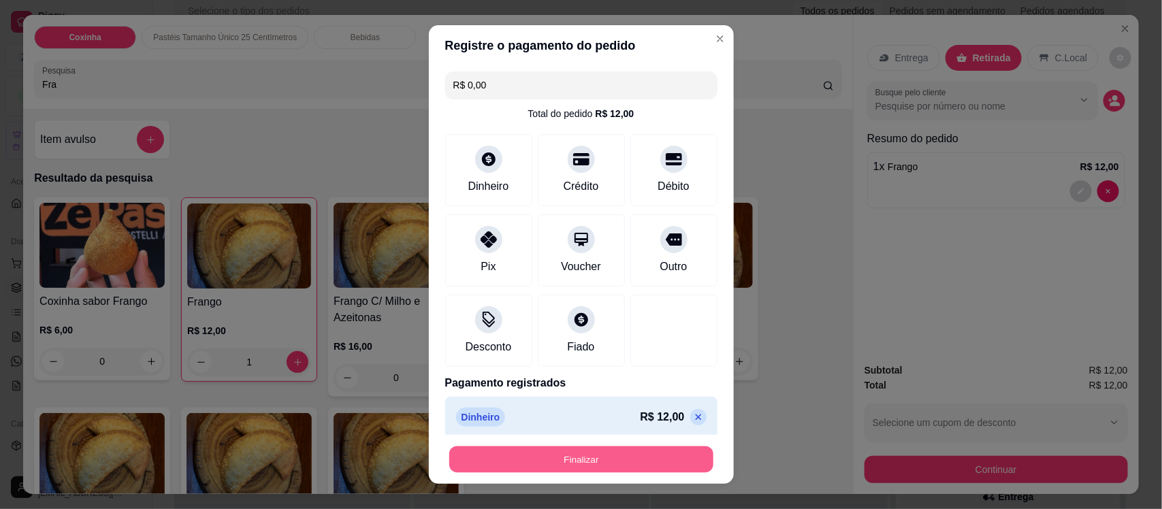
click at [596, 462] on button "Finalizar" at bounding box center [581, 459] width 264 height 27
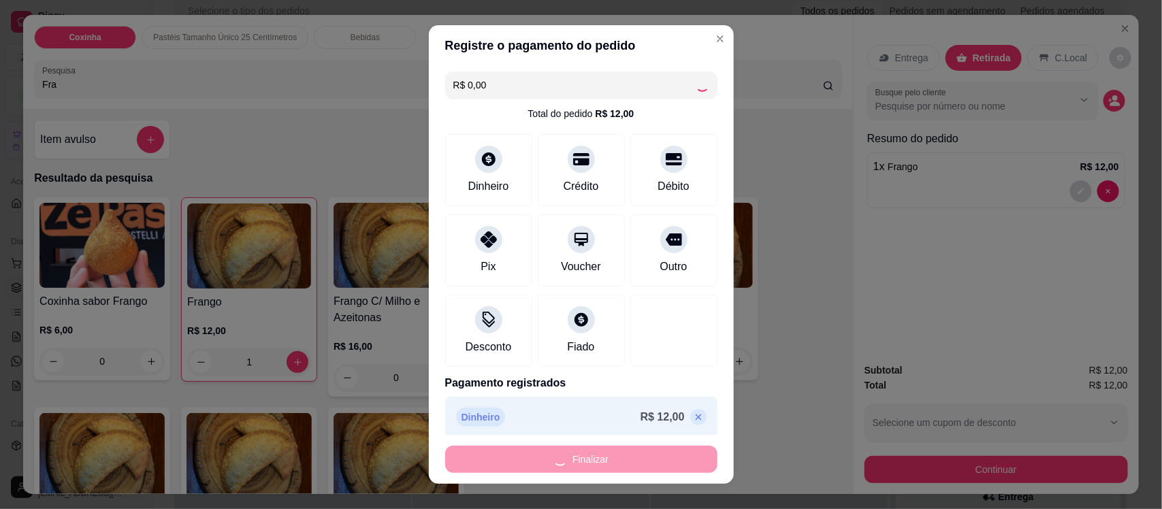
type input "0"
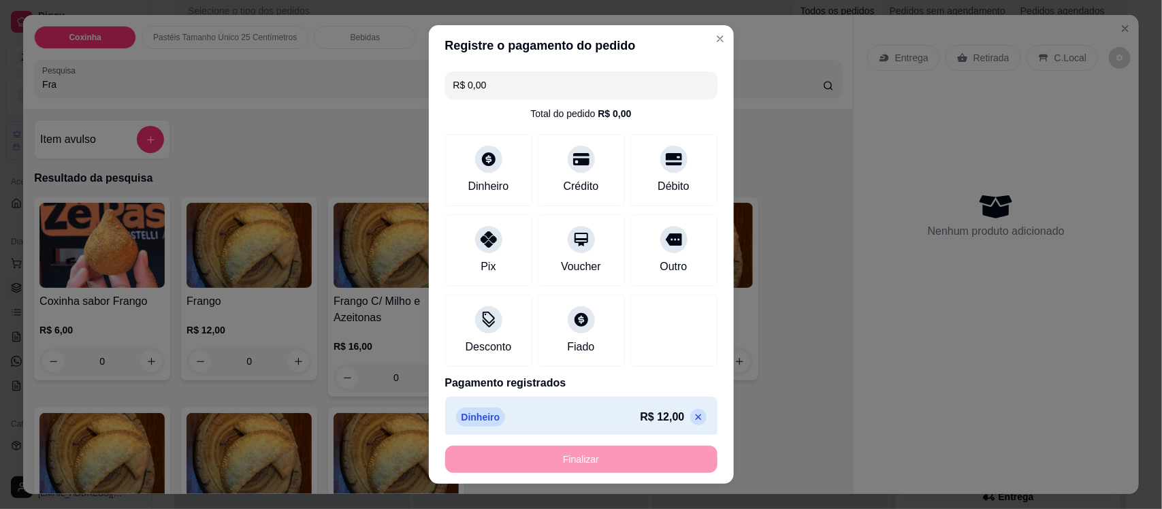
type input "-R$ 12,00"
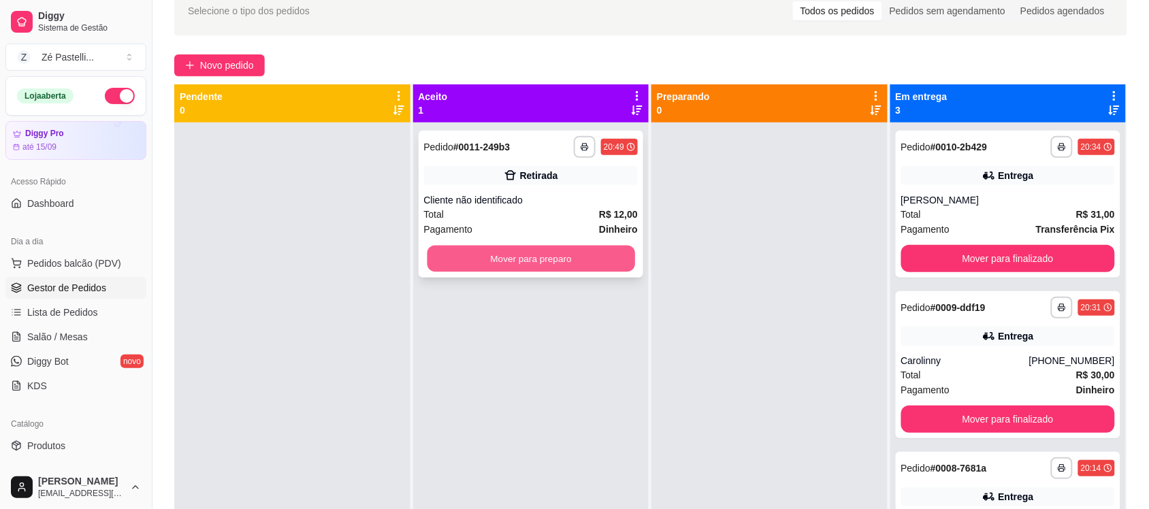
click at [509, 259] on button "Mover para preparo" at bounding box center [531, 259] width 208 height 27
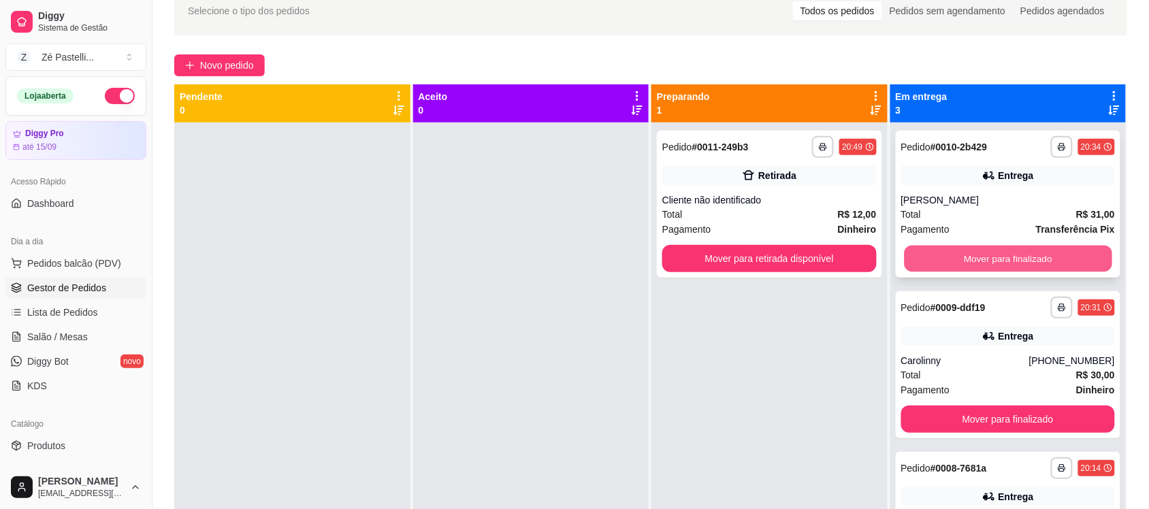
click at [962, 254] on button "Mover para finalizado" at bounding box center [1008, 259] width 208 height 27
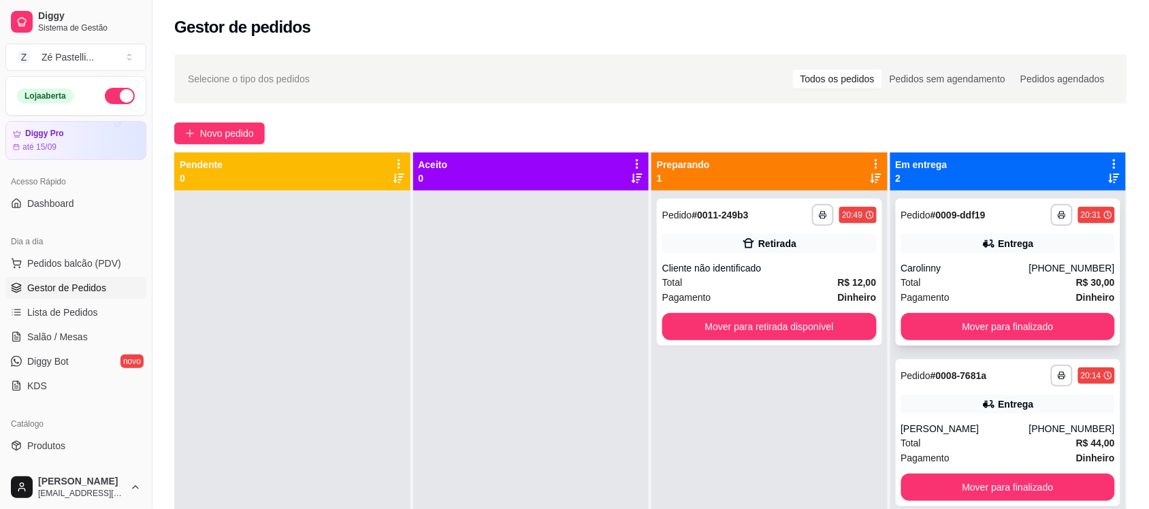
click at [896, 257] on div "**********" at bounding box center [1008, 272] width 225 height 147
click at [908, 412] on div "Entrega" at bounding box center [1008, 404] width 214 height 19
click at [944, 328] on button "Mover para finalizado" at bounding box center [1008, 327] width 208 height 27
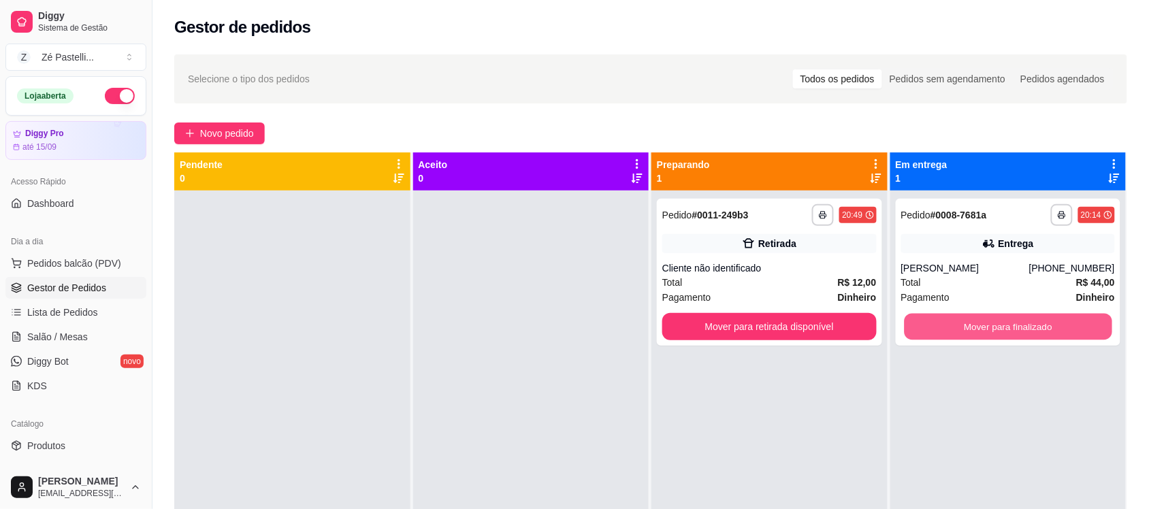
click at [944, 328] on button "Mover para finalizado" at bounding box center [1008, 327] width 208 height 27
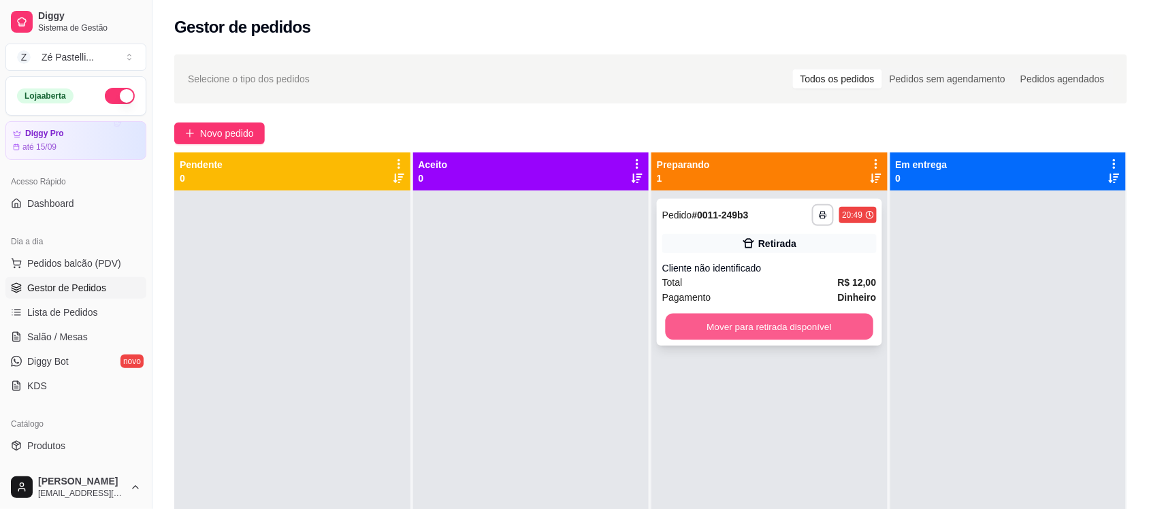
click at [786, 324] on button "Mover para retirada disponível" at bounding box center [770, 327] width 208 height 27
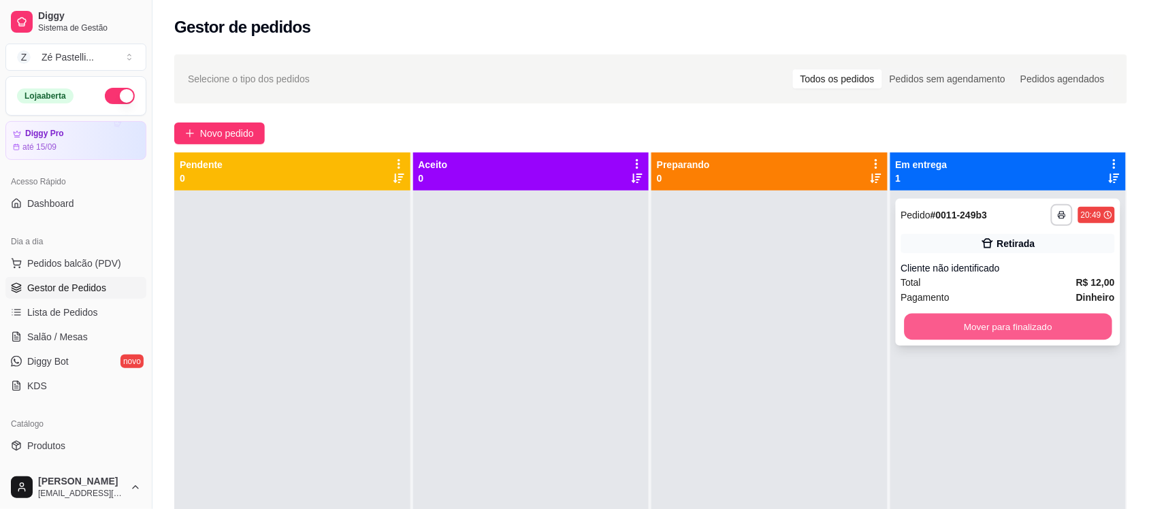
click at [976, 327] on button "Mover para finalizado" at bounding box center [1008, 327] width 208 height 27
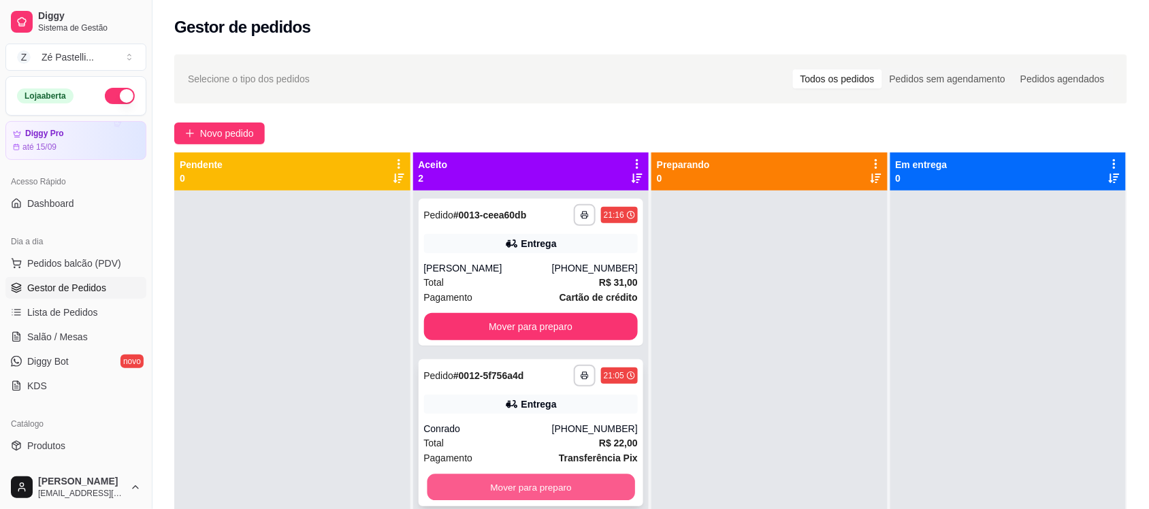
click at [596, 483] on button "Mover para preparo" at bounding box center [531, 488] width 208 height 27
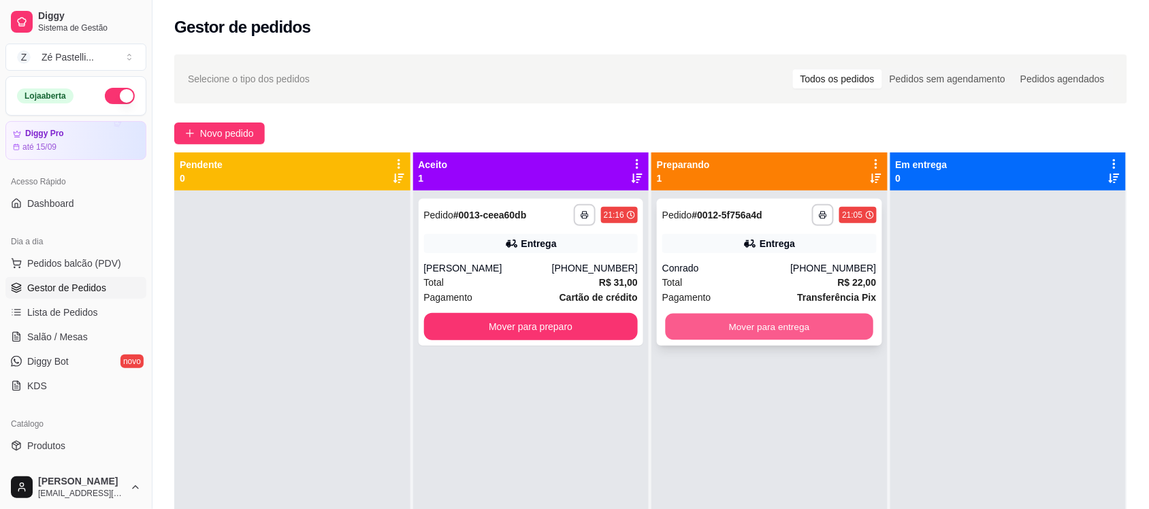
click at [777, 315] on button "Mover para entrega" at bounding box center [770, 327] width 208 height 27
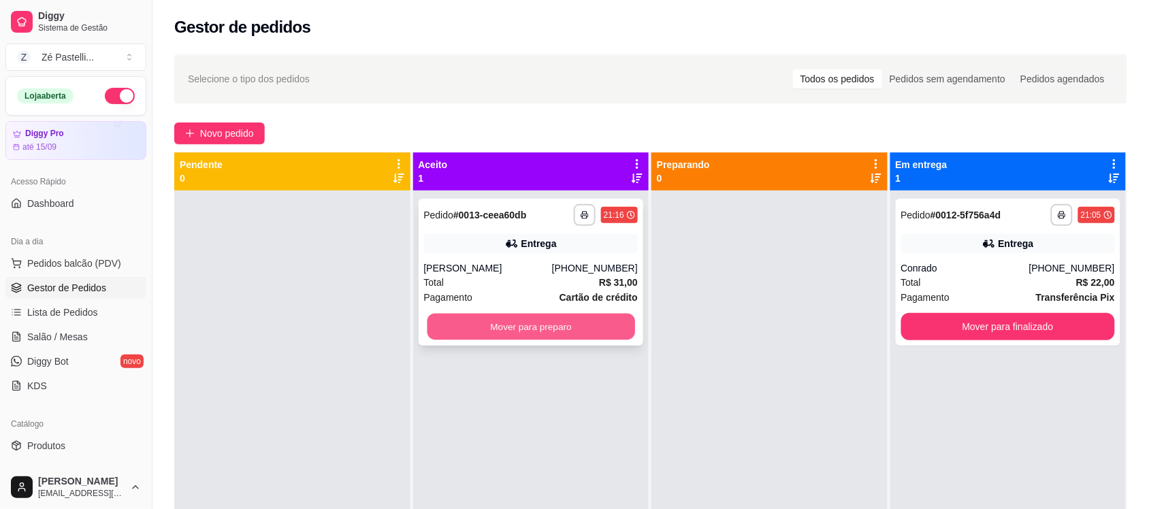
click at [570, 323] on button "Mover para preparo" at bounding box center [531, 327] width 208 height 27
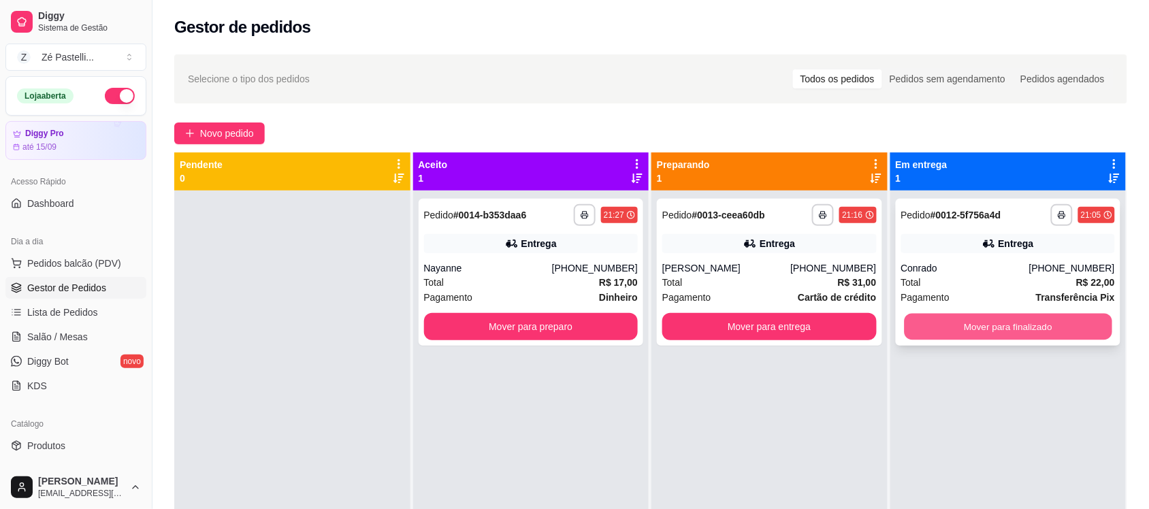
click at [958, 322] on button "Mover para finalizado" at bounding box center [1008, 327] width 208 height 27
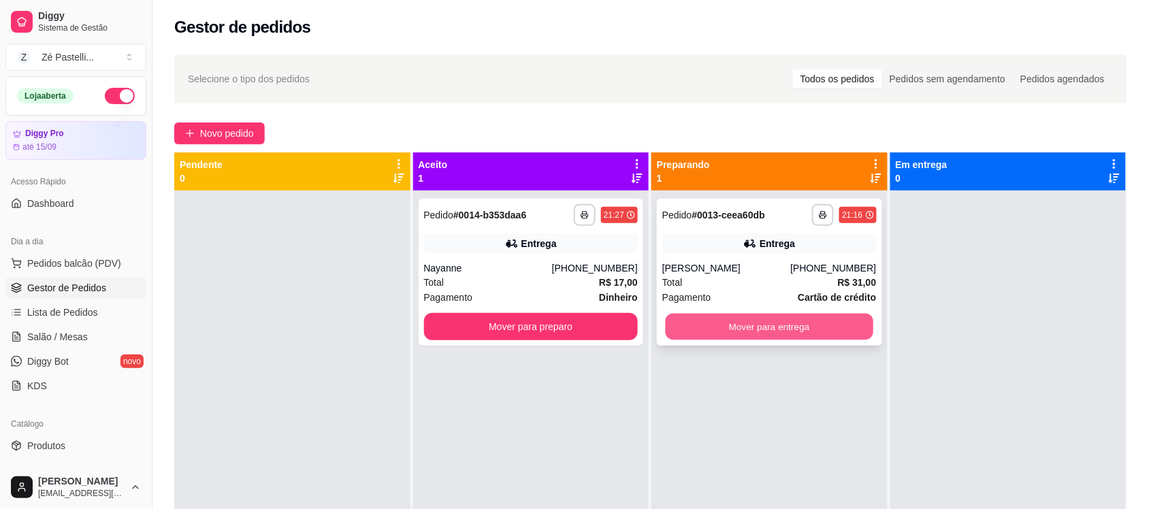
click at [797, 317] on button "Mover para entrega" at bounding box center [770, 327] width 208 height 27
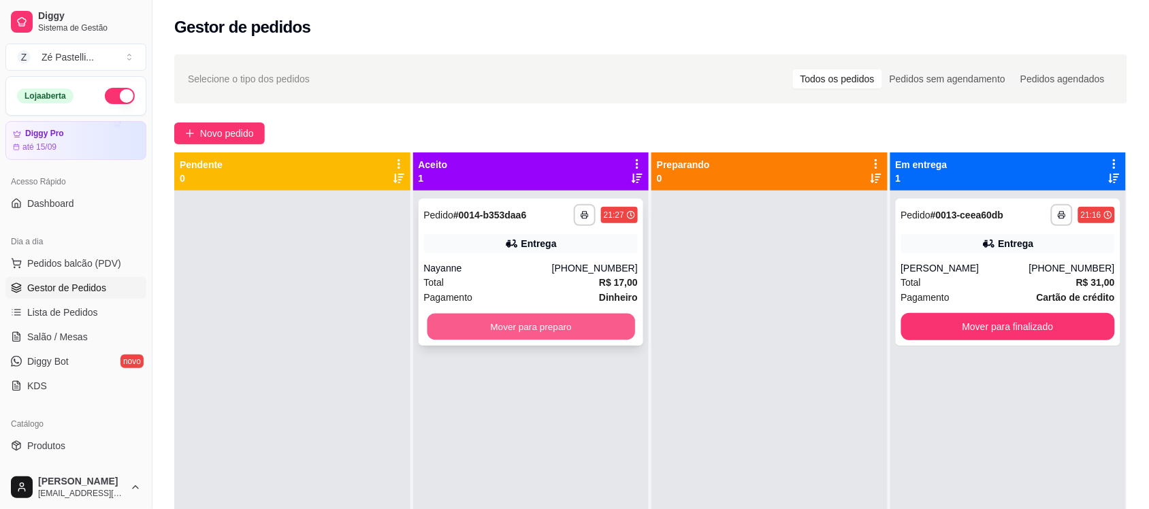
click at [535, 317] on button "Mover para preparo" at bounding box center [531, 327] width 208 height 27
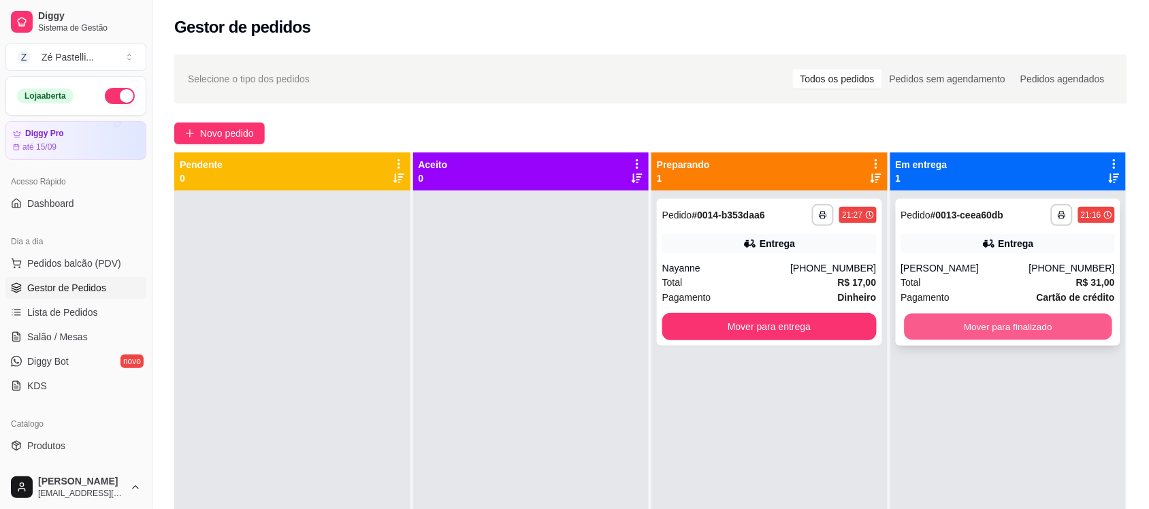
click at [972, 322] on button "Mover para finalizado" at bounding box center [1008, 327] width 208 height 27
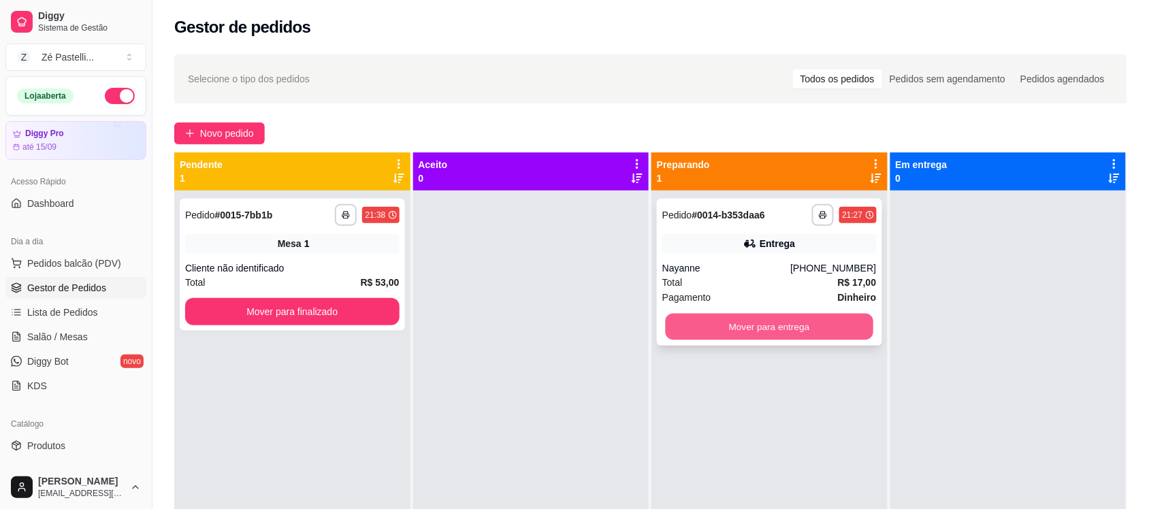
click at [842, 327] on button "Mover para entrega" at bounding box center [770, 327] width 208 height 27
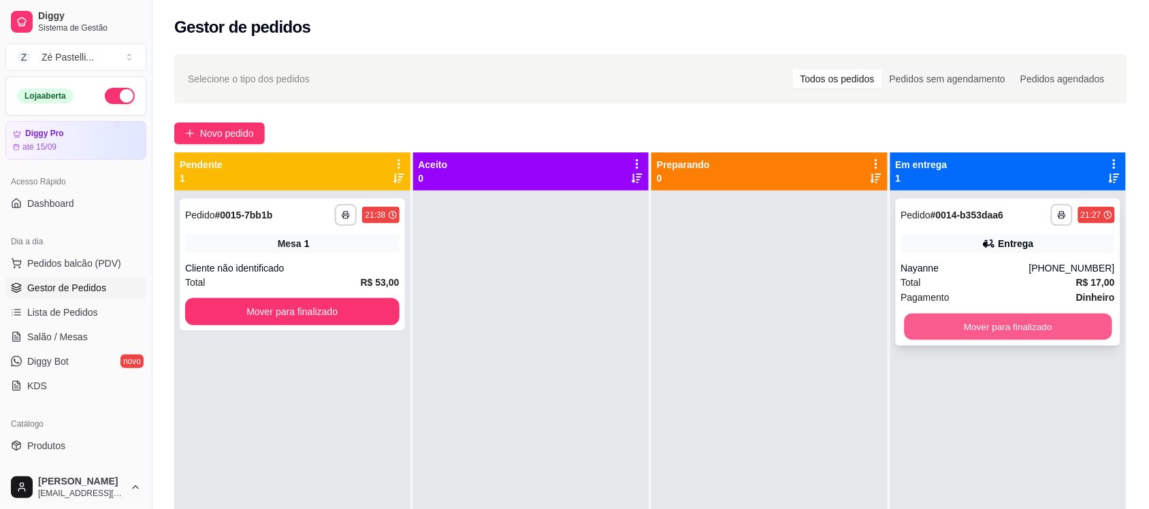
click at [1012, 332] on button "Mover para finalizado" at bounding box center [1008, 327] width 208 height 27
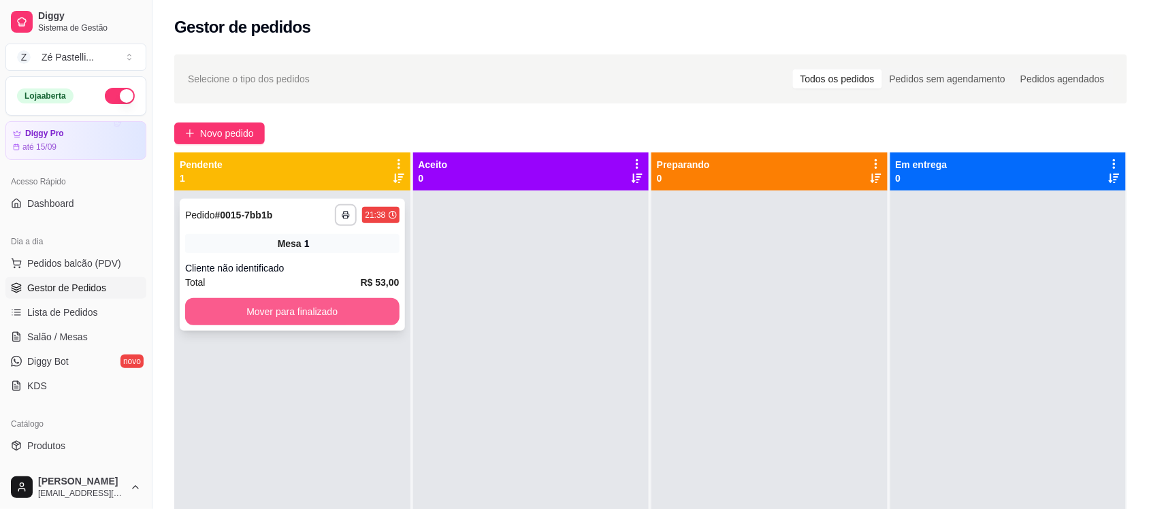
click at [273, 315] on button "Mover para finalizado" at bounding box center [292, 311] width 214 height 27
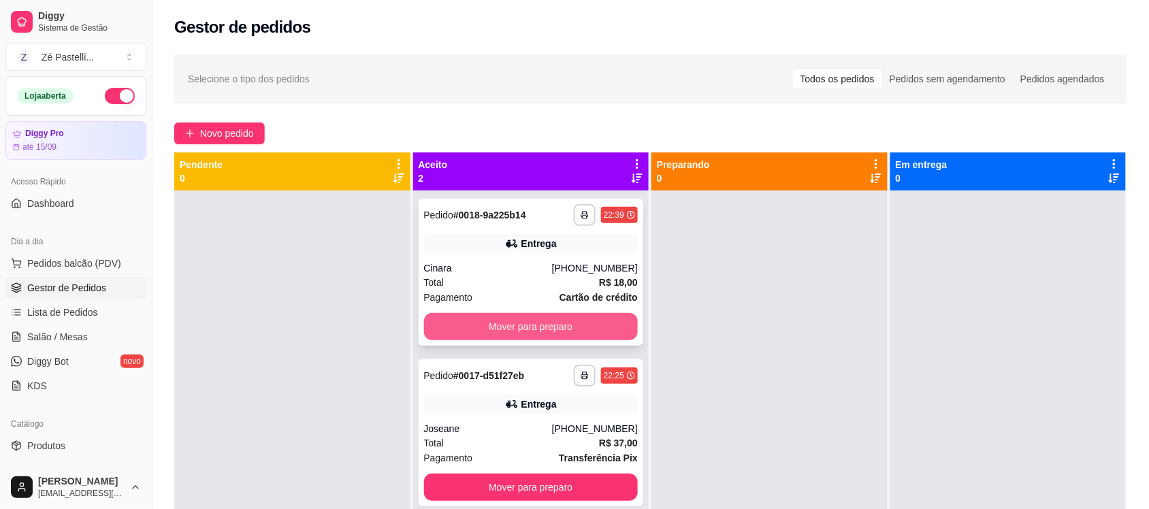
click at [504, 328] on button "Mover para preparo" at bounding box center [531, 326] width 214 height 27
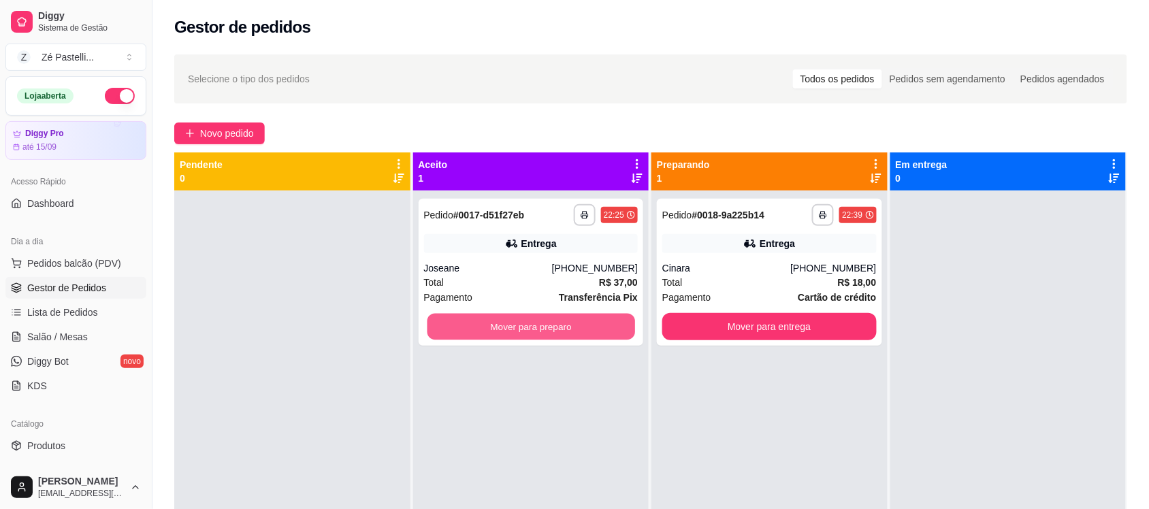
click at [504, 328] on button "Mover para preparo" at bounding box center [531, 327] width 208 height 27
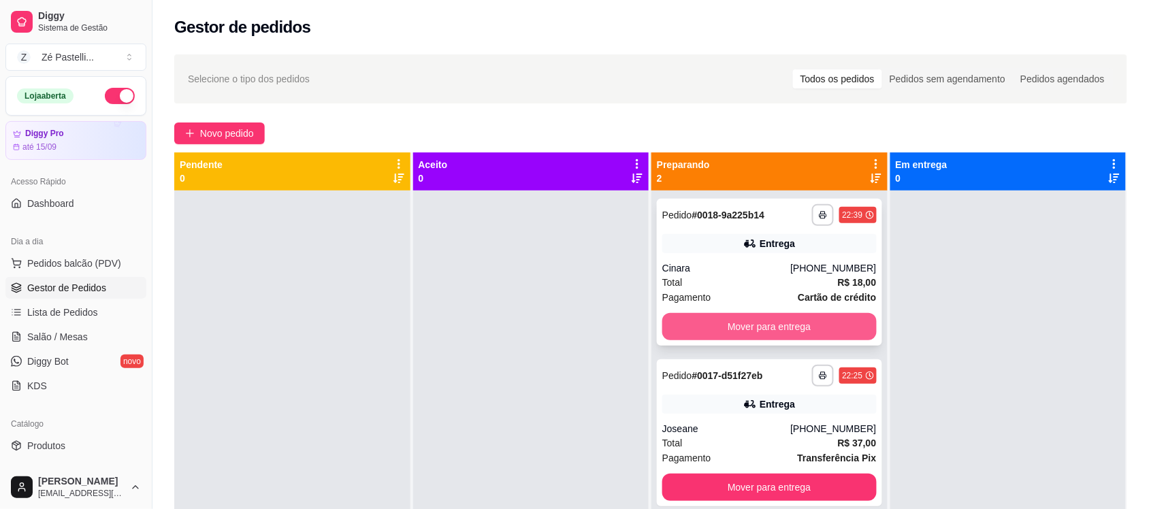
click at [736, 335] on button "Mover para entrega" at bounding box center [769, 326] width 214 height 27
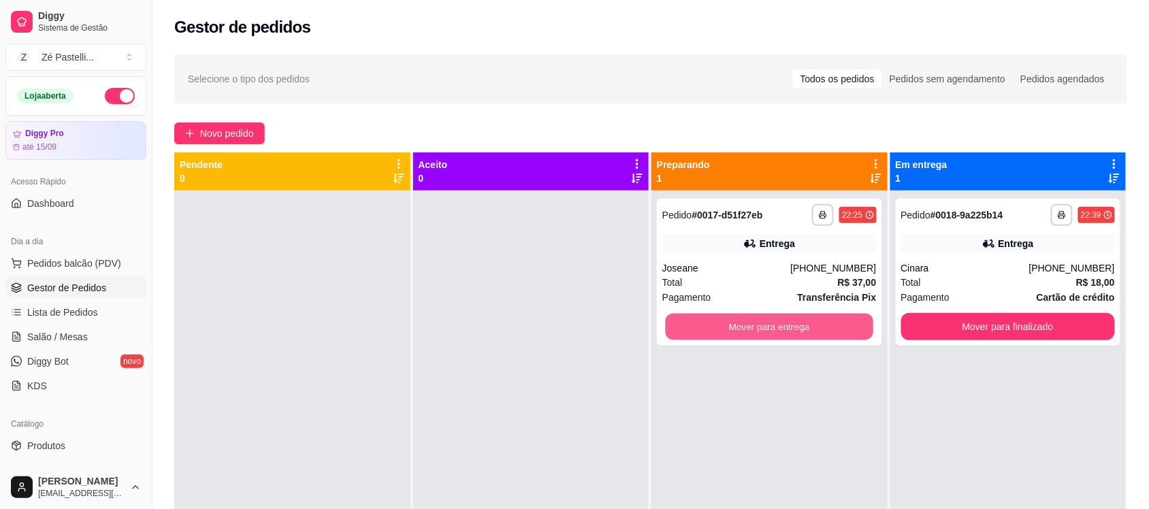
click at [736, 335] on button "Mover para entrega" at bounding box center [770, 327] width 208 height 27
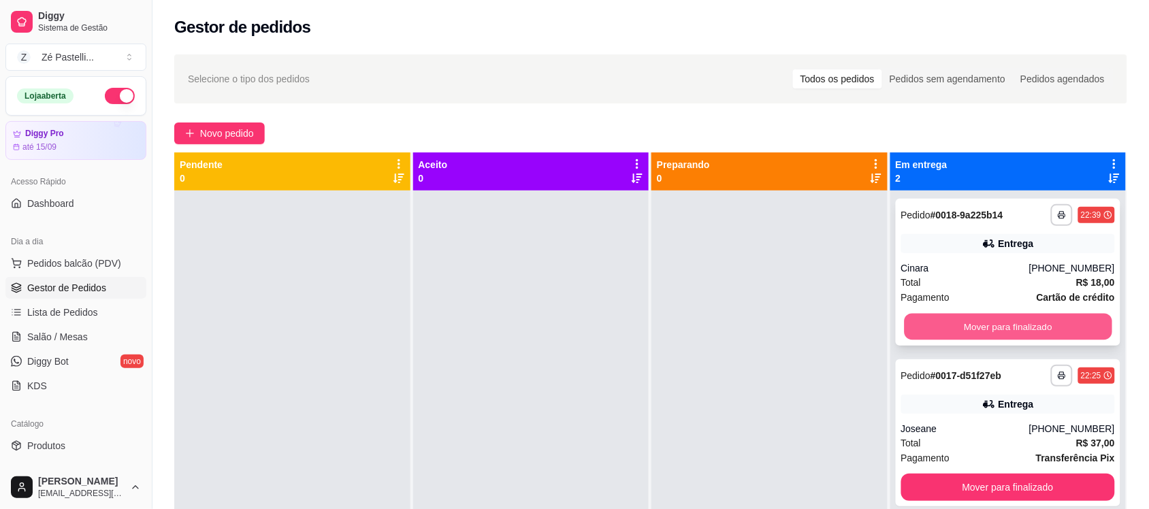
click at [974, 320] on button "Mover para finalizado" at bounding box center [1008, 327] width 208 height 27
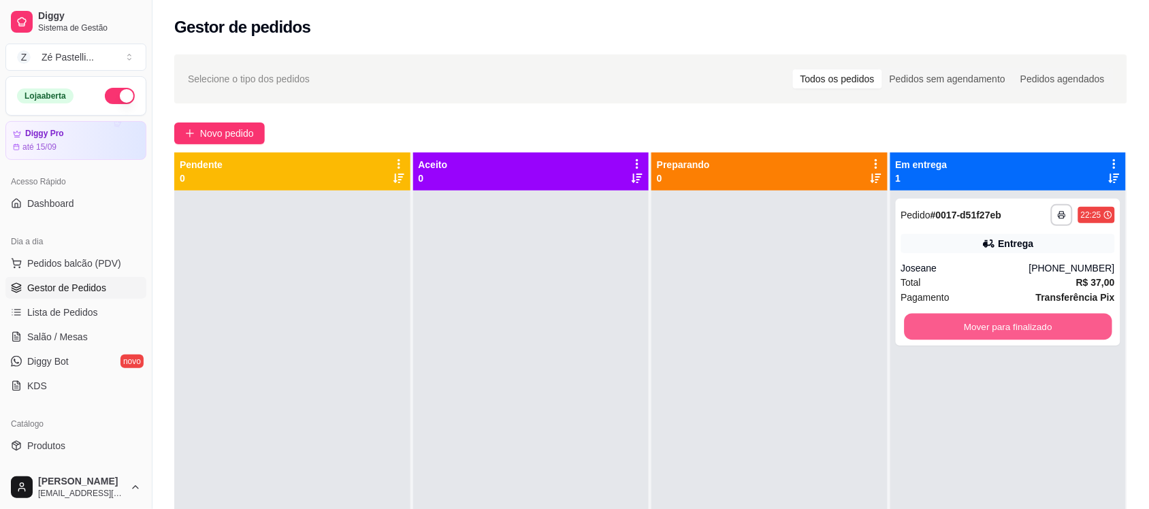
click at [974, 320] on button "Mover para finalizado" at bounding box center [1008, 327] width 208 height 27
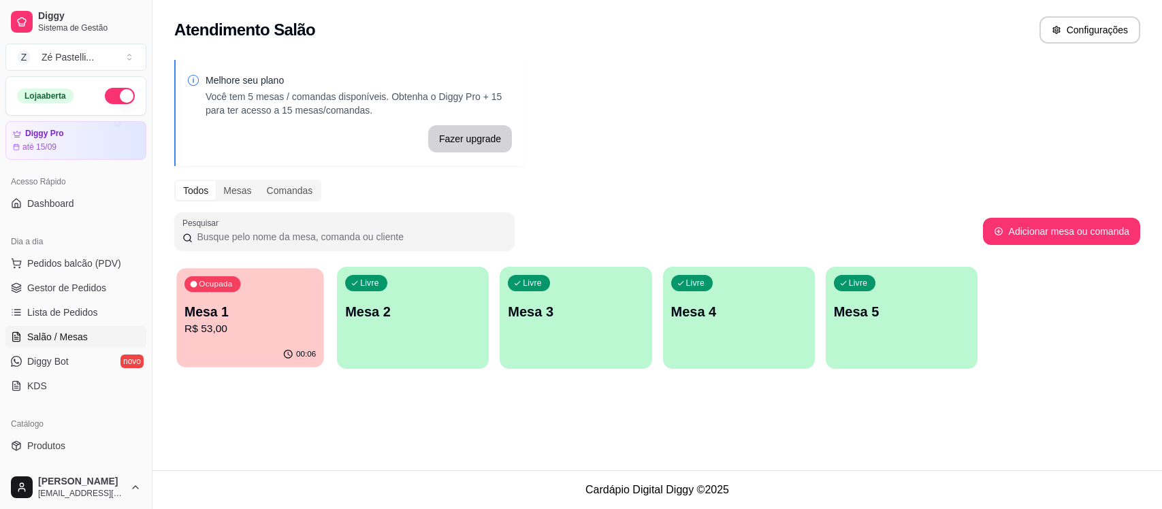
click at [257, 324] on p "R$ 53,00" at bounding box center [250, 329] width 131 height 16
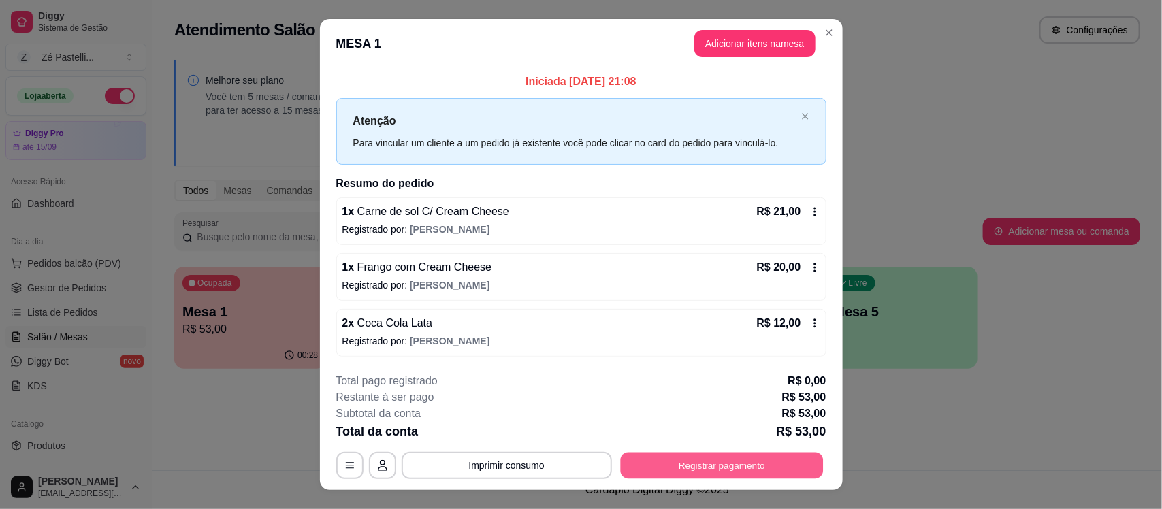
click at [681, 467] on button "Registrar pagamento" at bounding box center [721, 465] width 203 height 27
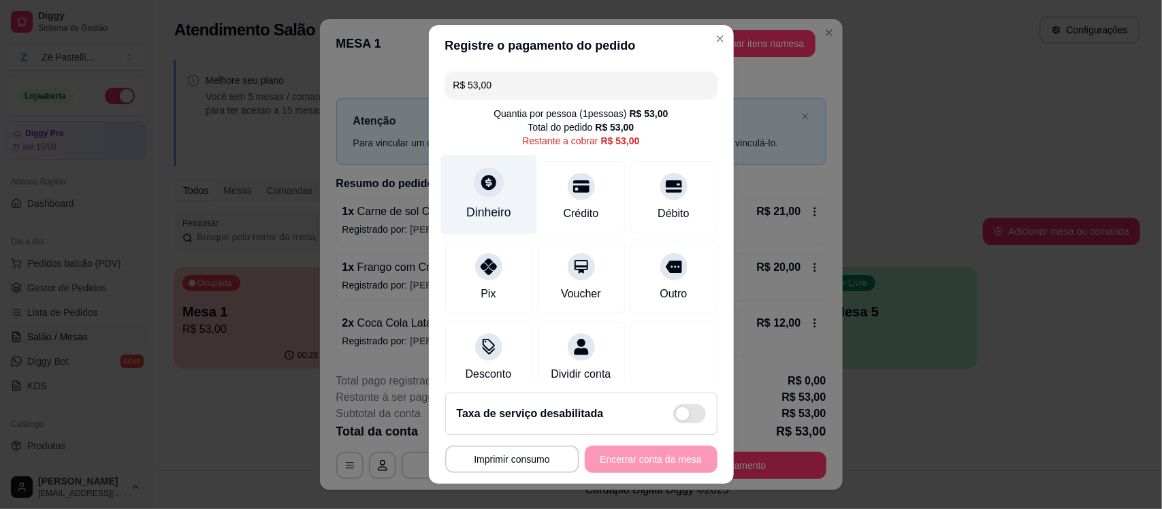
click at [480, 192] on div at bounding box center [489, 183] width 30 height 30
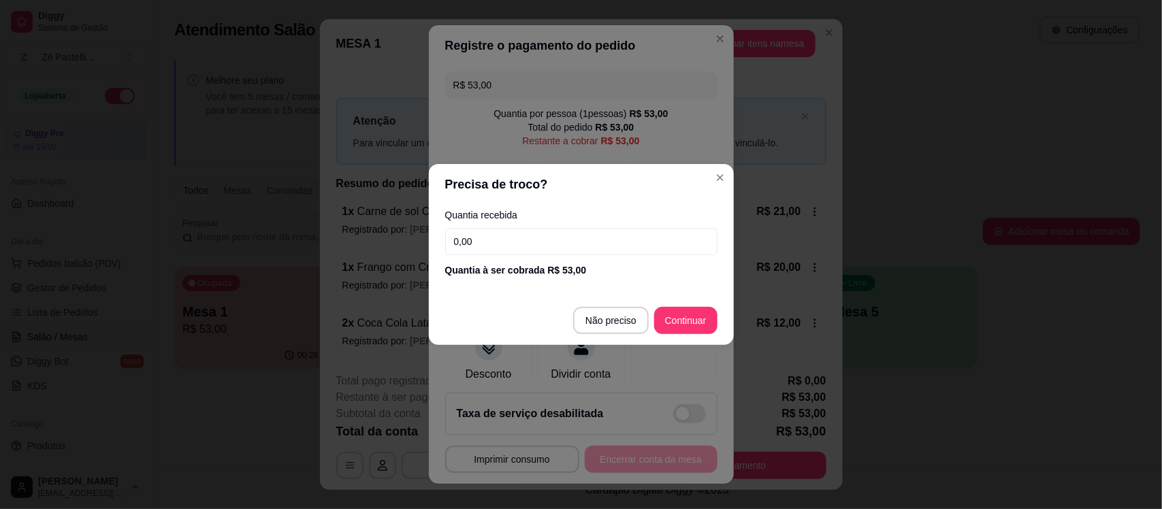
click at [487, 242] on input "0,00" at bounding box center [581, 241] width 272 height 27
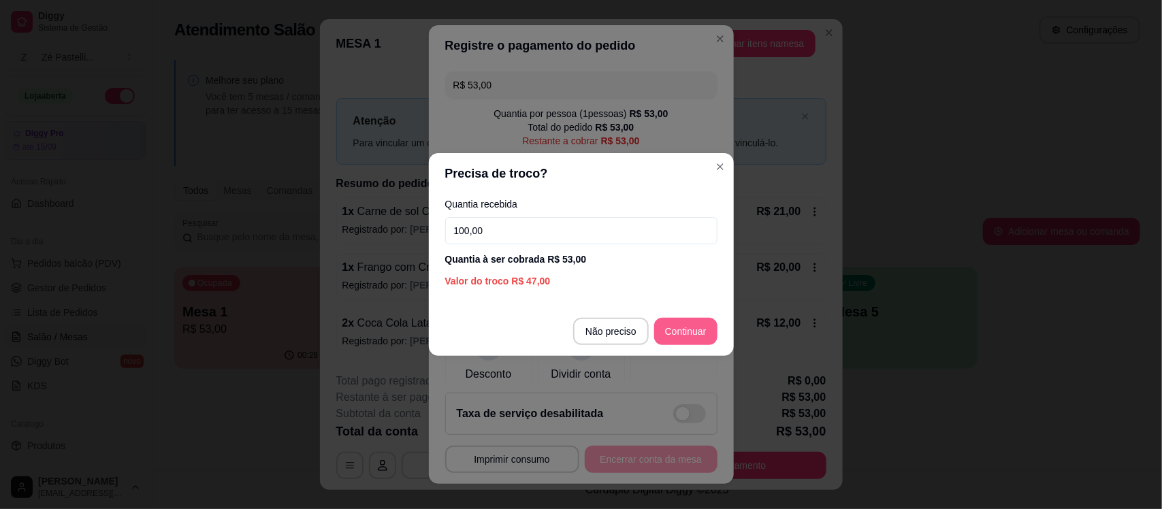
type input "100,00"
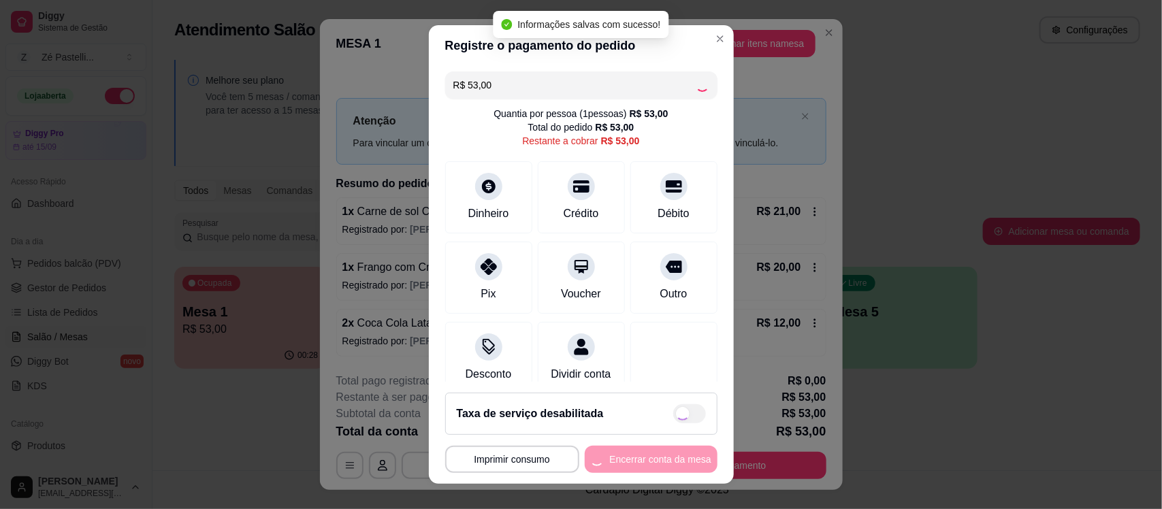
type input "R$ 0,00"
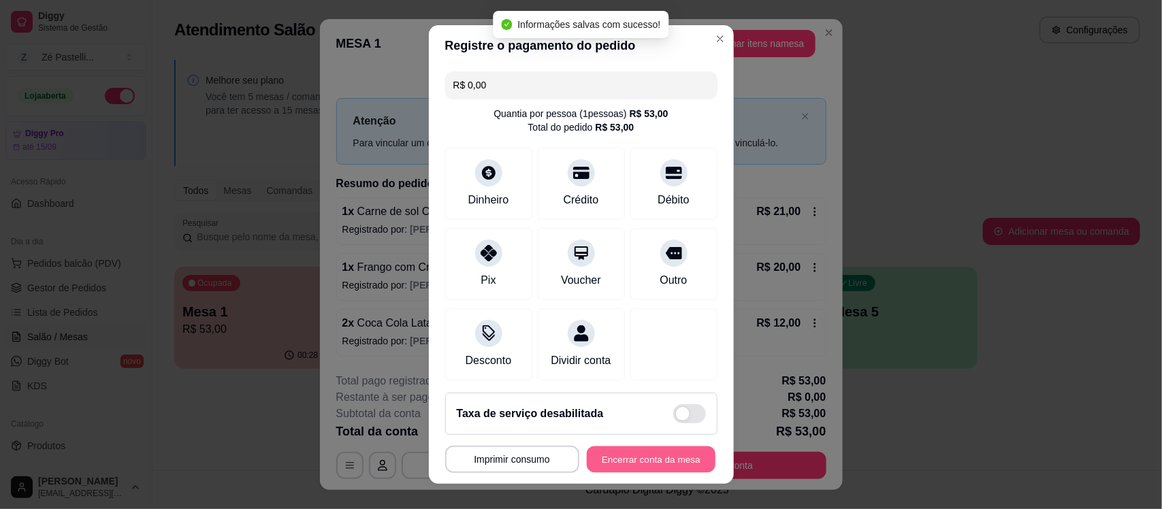
click at [656, 464] on button "Encerrar conta da mesa" at bounding box center [651, 459] width 129 height 27
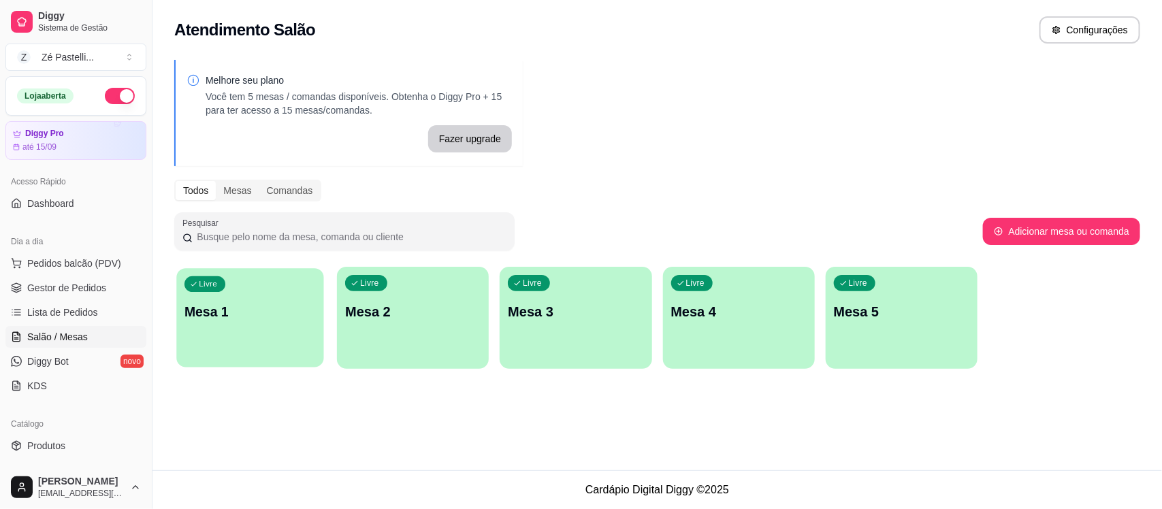
click at [283, 306] on p "Mesa 1" at bounding box center [250, 312] width 131 height 18
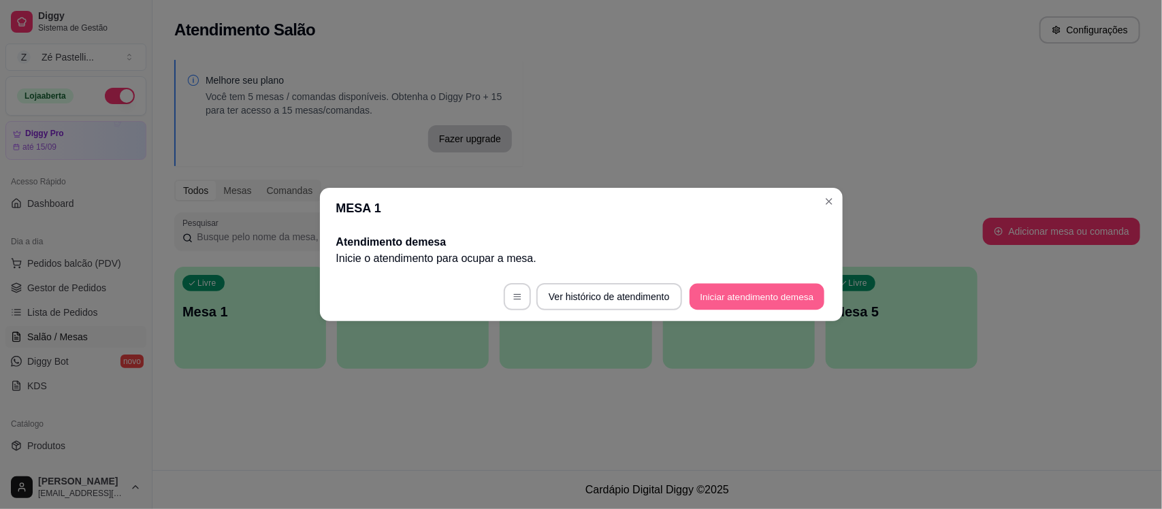
click at [752, 298] on button "Iniciar atendimento de mesa" at bounding box center [757, 297] width 135 height 27
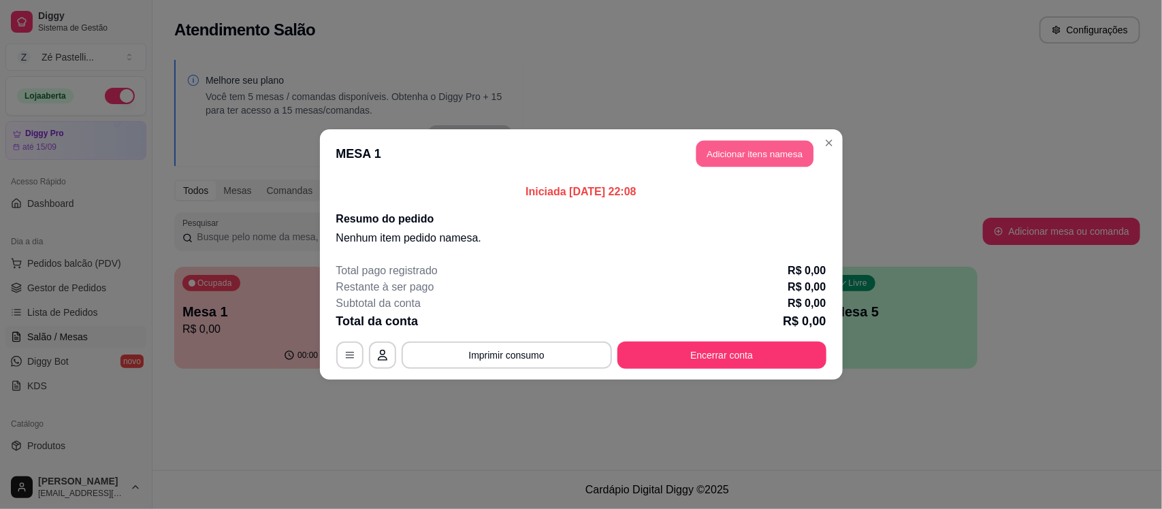
click at [756, 150] on button "Adicionar itens na mesa" at bounding box center [755, 154] width 117 height 27
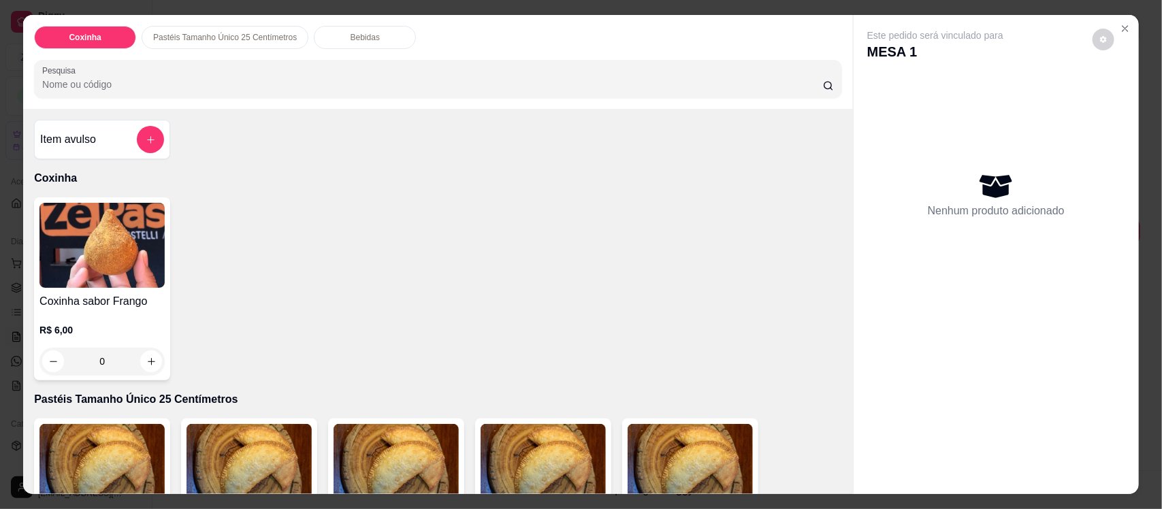
click at [112, 436] on img at bounding box center [101, 466] width 125 height 85
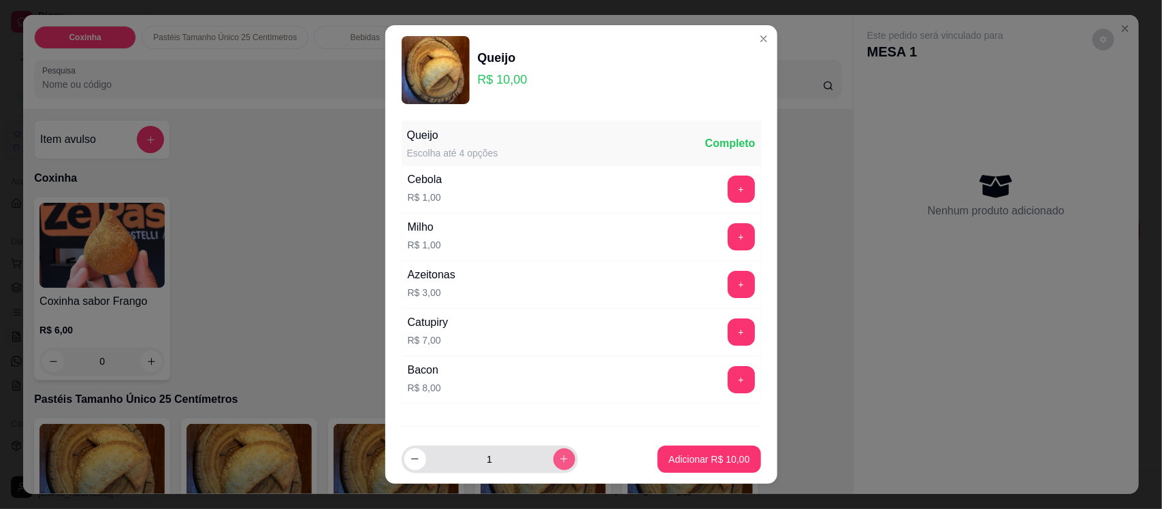
click at [559, 460] on icon "increase-product-quantity" at bounding box center [564, 459] width 10 height 10
type input "2"
click at [708, 456] on p "Adicionar R$ 20,00" at bounding box center [709, 459] width 79 height 13
type input "2"
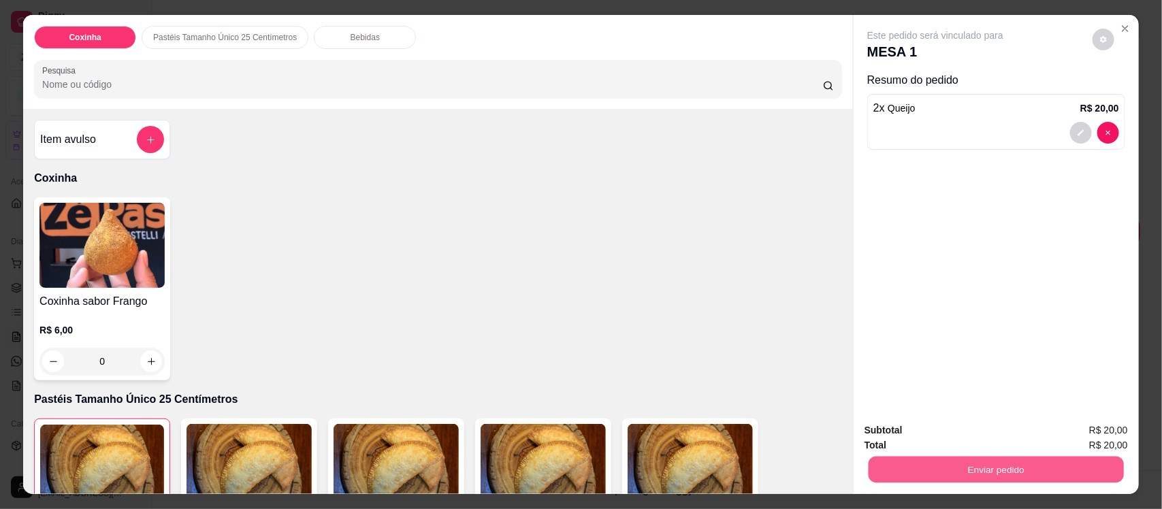
click at [971, 464] on button "Enviar pedido" at bounding box center [996, 469] width 255 height 27
click at [959, 445] on button "Não registrar e enviar pedido" at bounding box center [951, 435] width 138 height 25
